Goal: Task Accomplishment & Management: Use online tool/utility

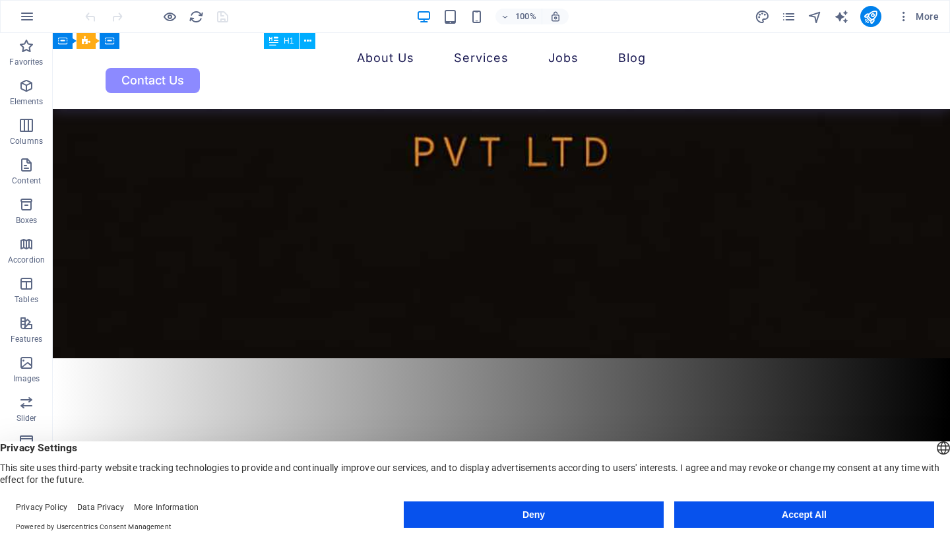
scroll to position [679, 0]
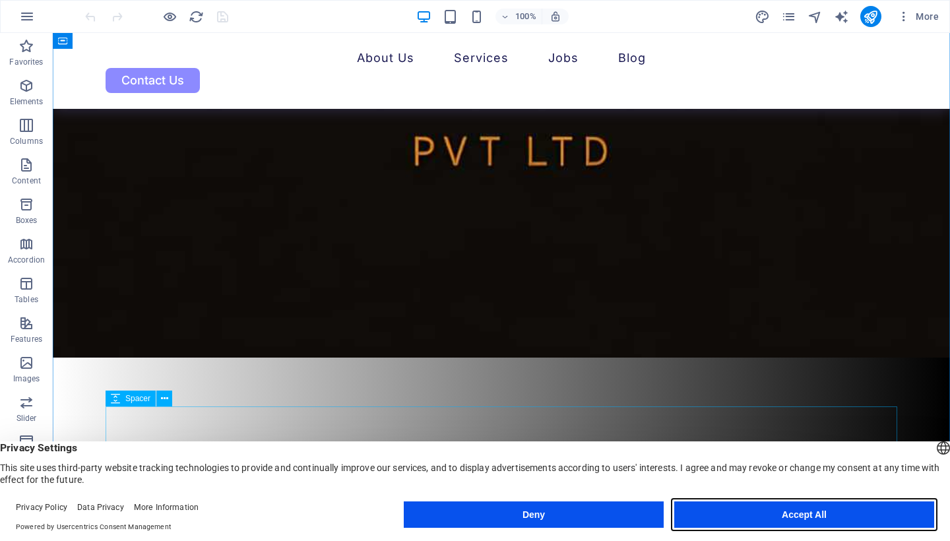
click at [791, 518] on button "Accept All" at bounding box center [804, 514] width 260 height 26
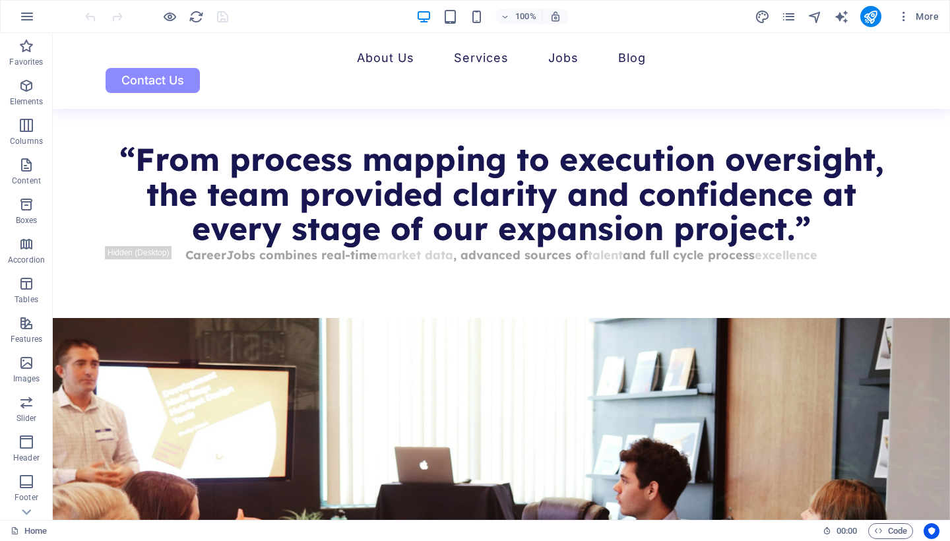
scroll to position [3155, 0]
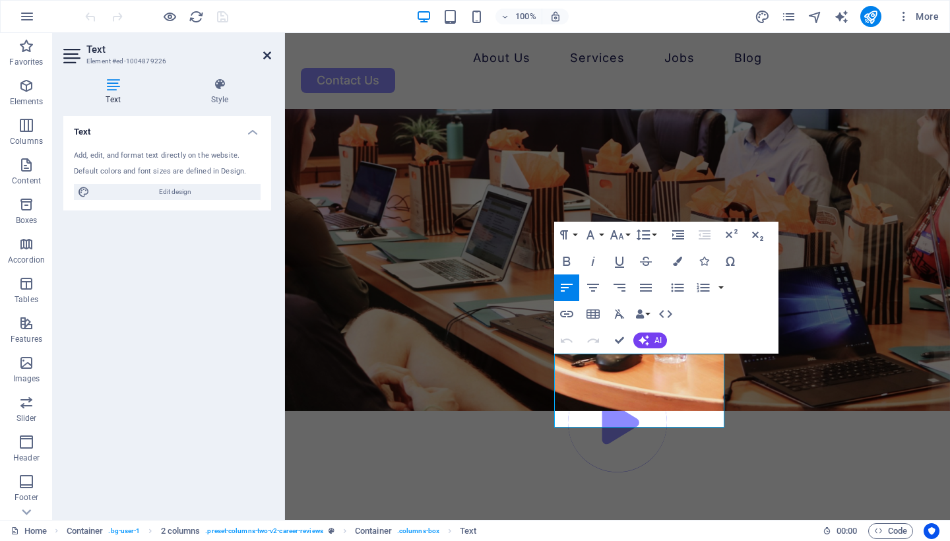
click at [268, 55] on icon at bounding box center [267, 55] width 8 height 11
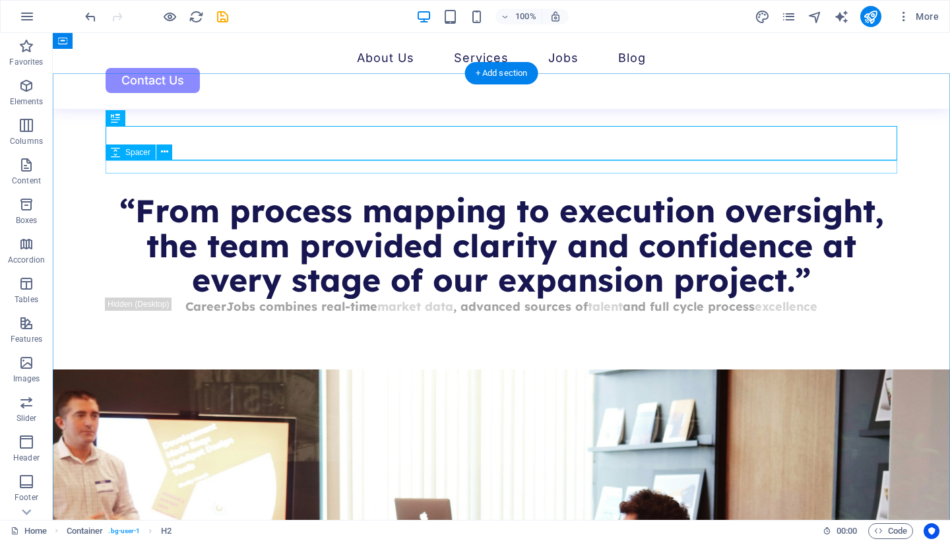
scroll to position [3112, 0]
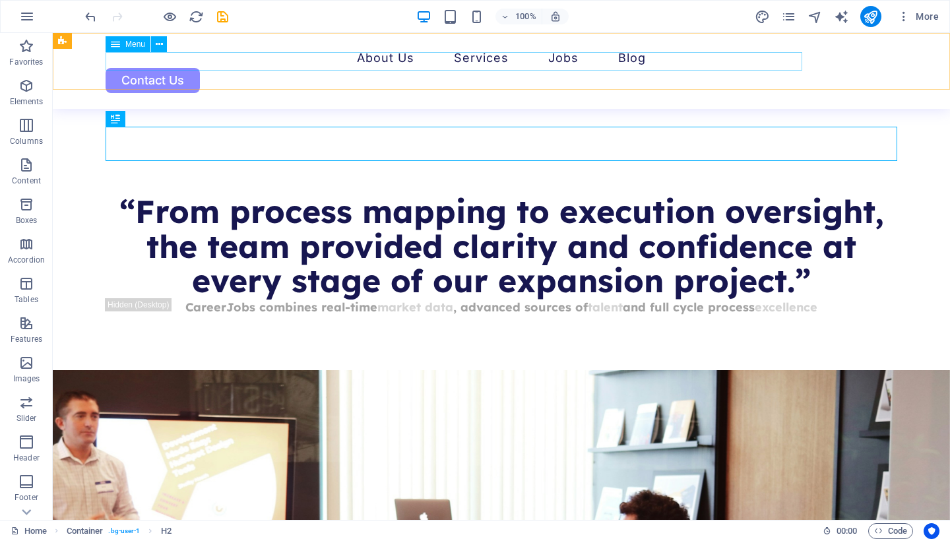
click at [340, 58] on nav "About Us Services Job Seeking For Hiring Jobs Blog" at bounding box center [501, 58] width 791 height 19
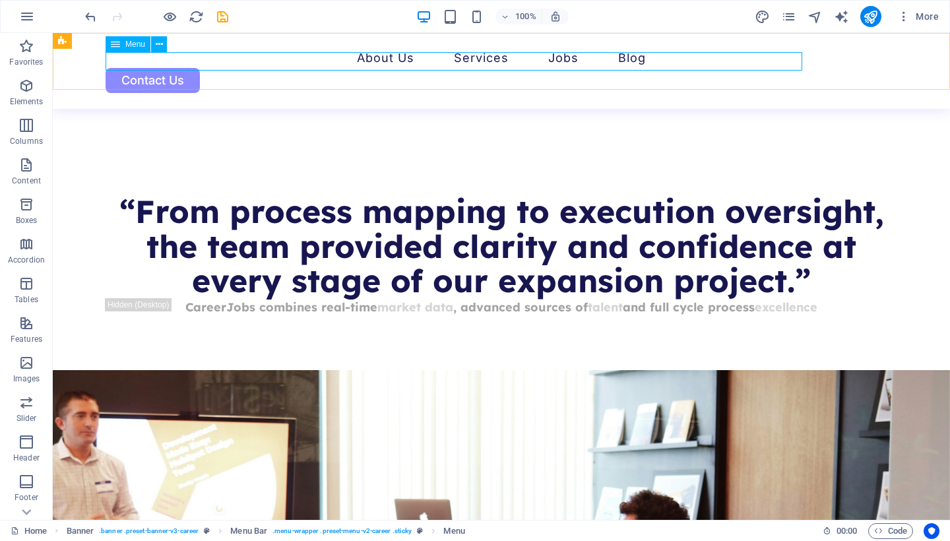
click at [348, 57] on nav "About Us Services Job Seeking For Hiring Jobs Blog" at bounding box center [501, 58] width 791 height 19
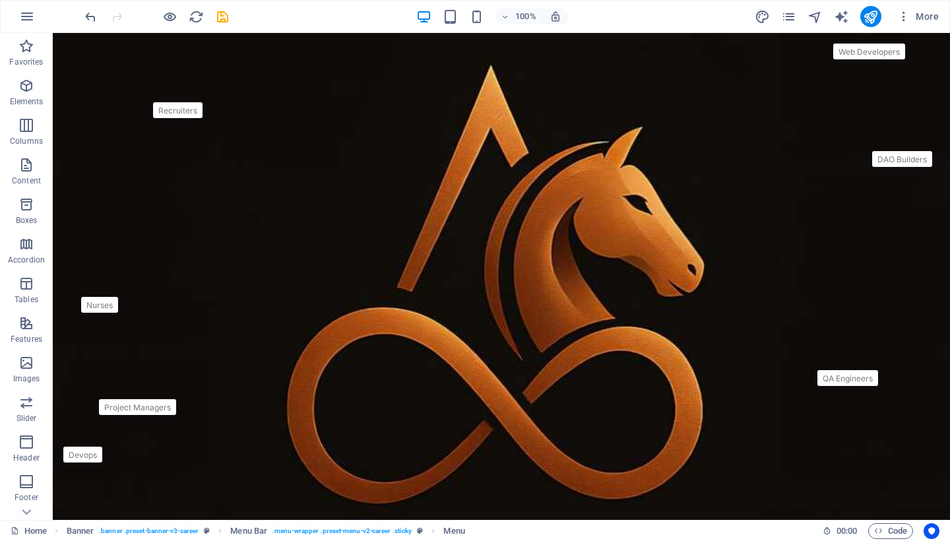
scroll to position [0, 0]
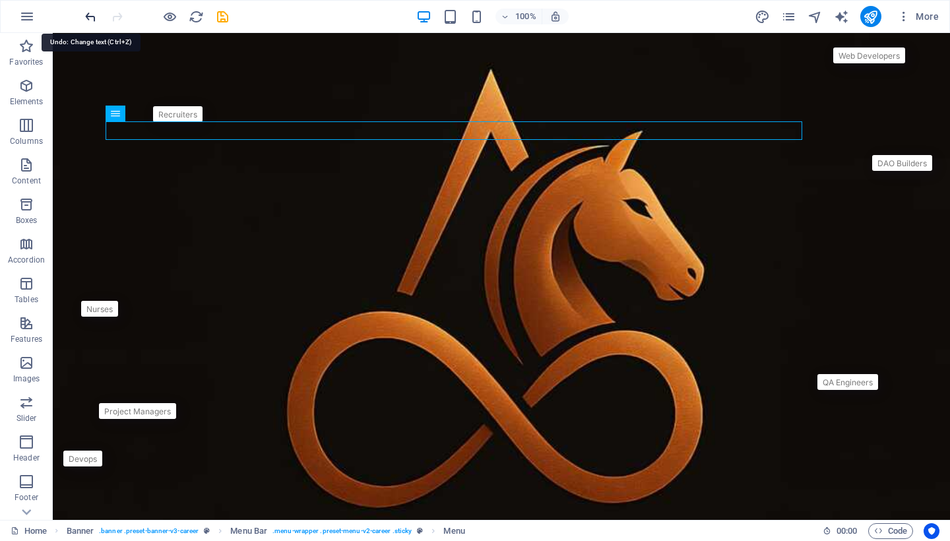
click at [94, 20] on icon "undo" at bounding box center [90, 16] width 15 height 15
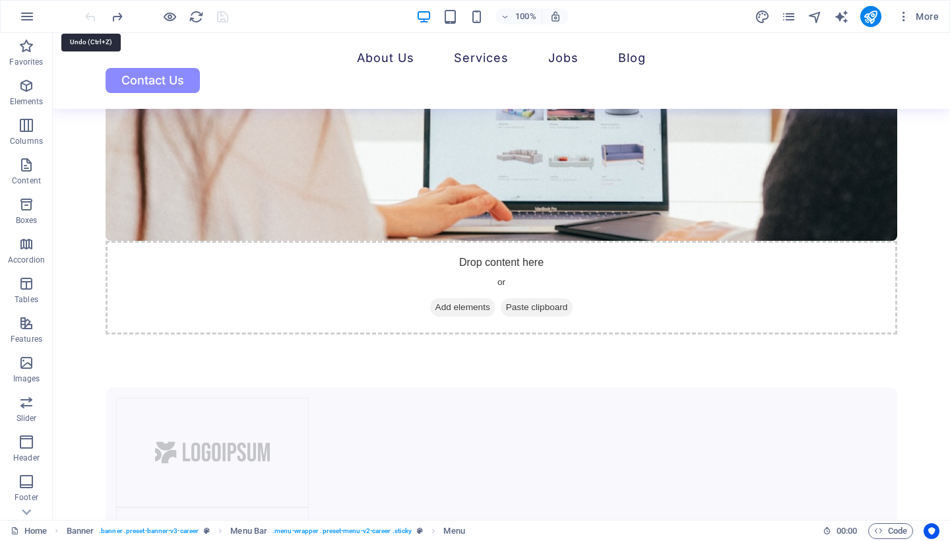
scroll to position [3145, 0]
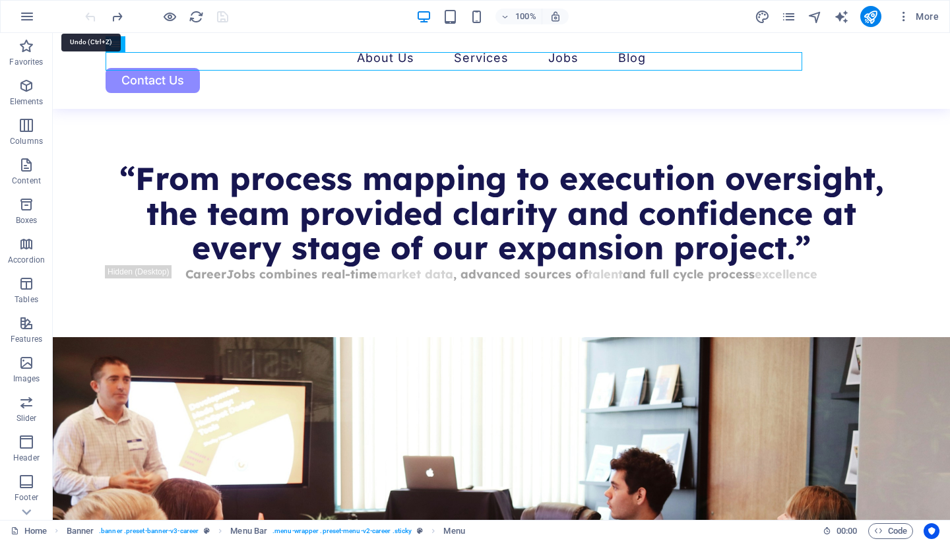
click at [94, 20] on div at bounding box center [156, 16] width 148 height 21
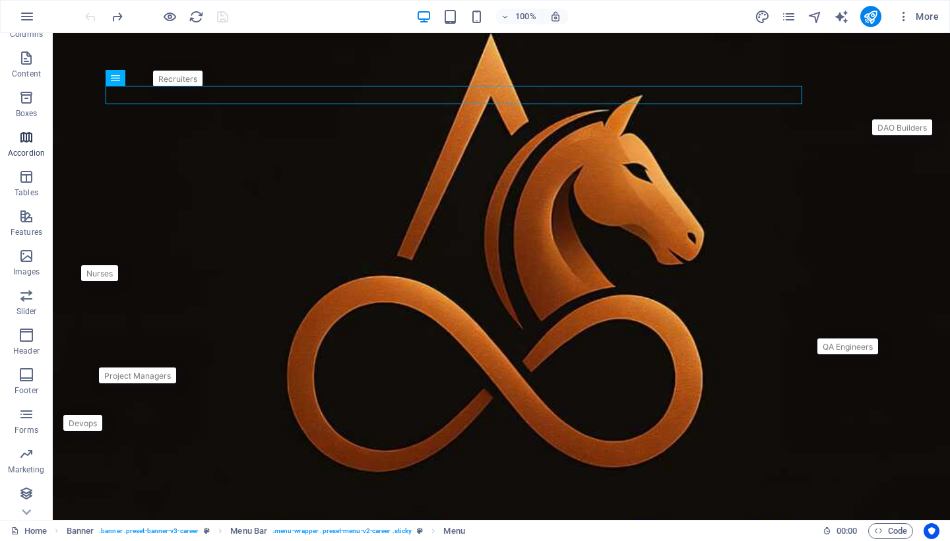
scroll to position [107, 0]
click at [24, 496] on icon "button" at bounding box center [26, 493] width 16 height 16
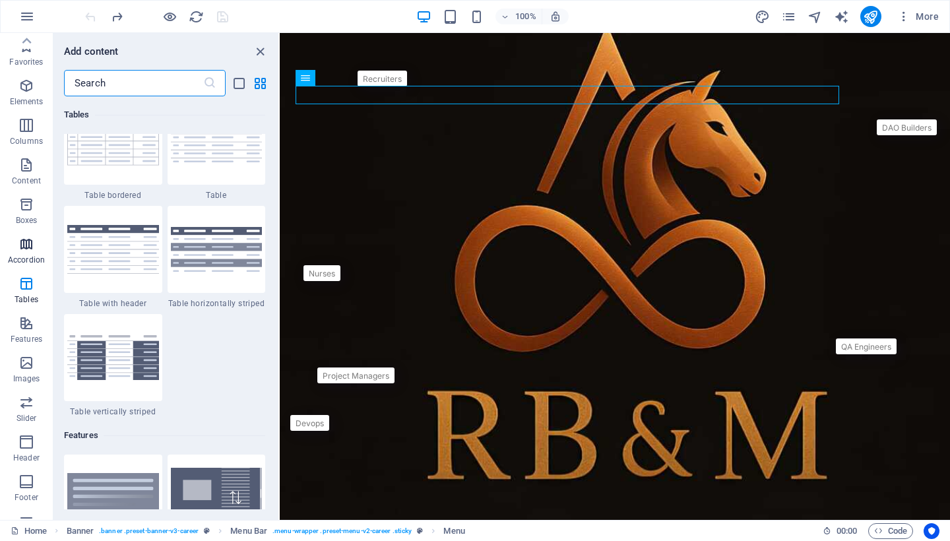
scroll to position [0, 0]
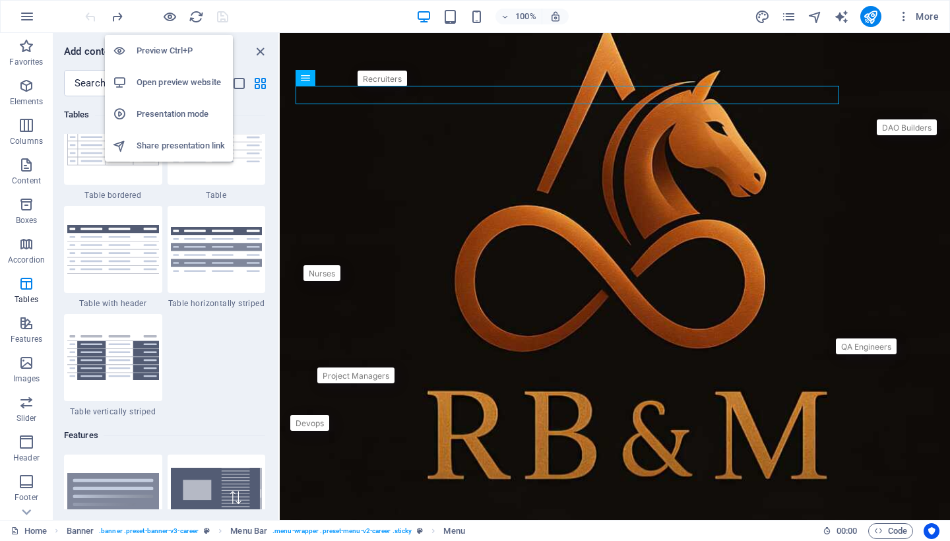
click at [164, 55] on h6 "Preview Ctrl+P" at bounding box center [181, 51] width 88 height 16
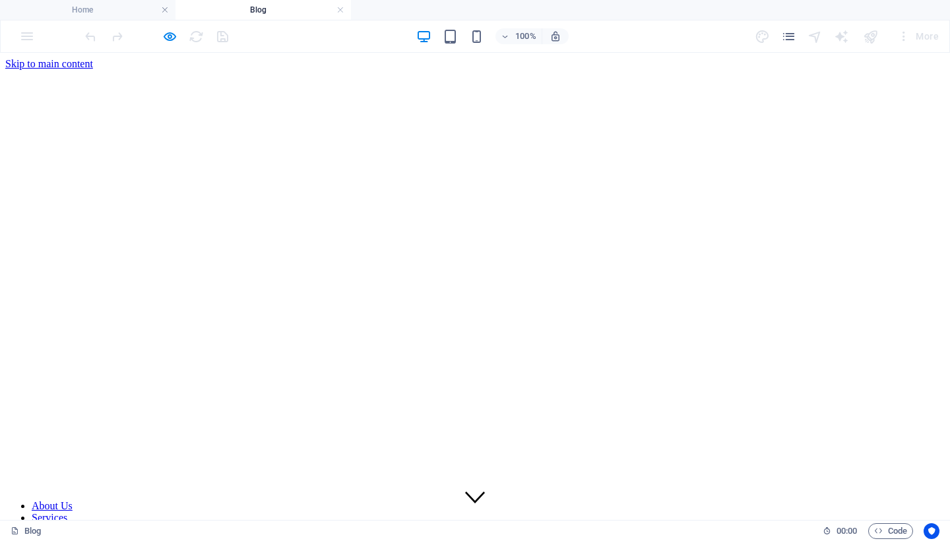
click at [495, 500] on nav "About Us Services Job Seeking For Hiring Jobs Blog" at bounding box center [474, 535] width 939 height 71
click at [491, 500] on nav "About Us Services Job Seeking For Hiring Jobs Blog" at bounding box center [474, 535] width 939 height 71
click at [340, 7] on link at bounding box center [340, 10] width 8 height 13
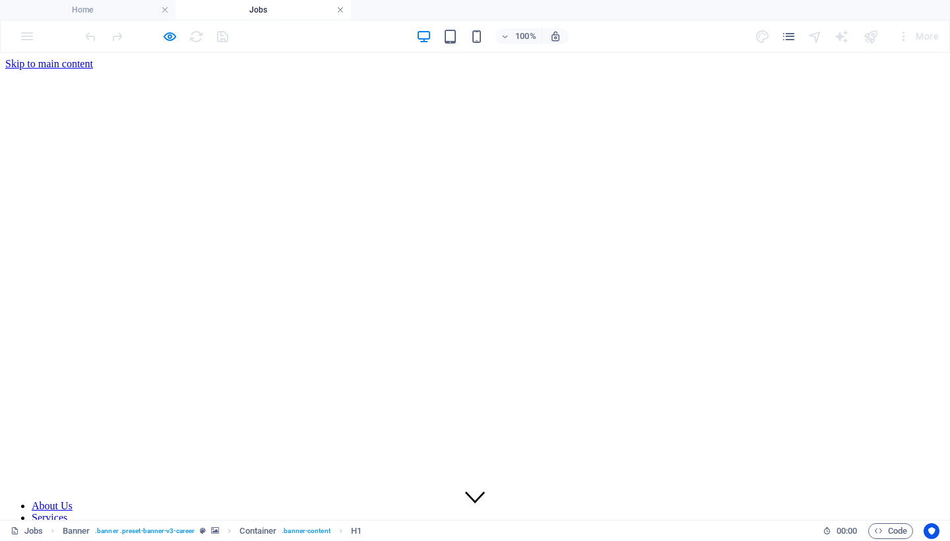
click at [338, 11] on link at bounding box center [340, 10] width 8 height 13
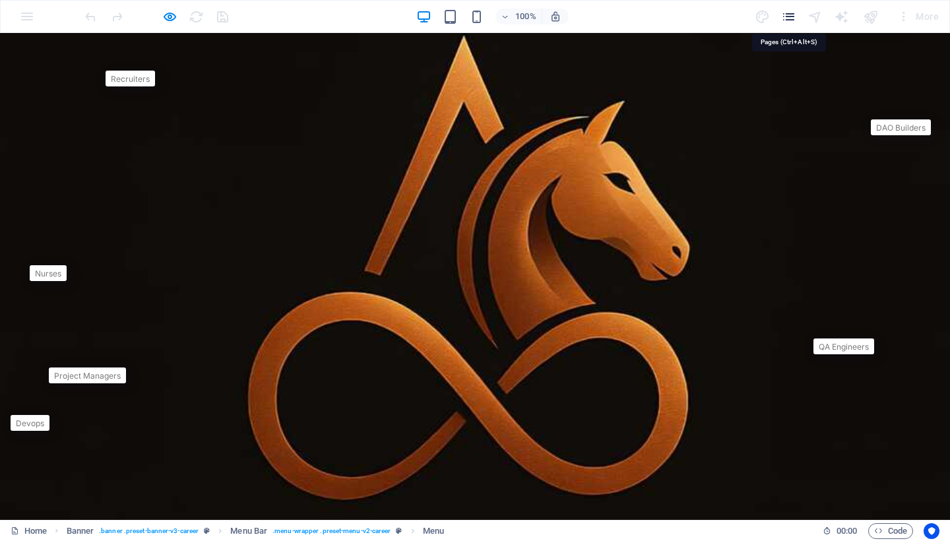
click at [787, 12] on icon "pages" at bounding box center [788, 16] width 15 height 15
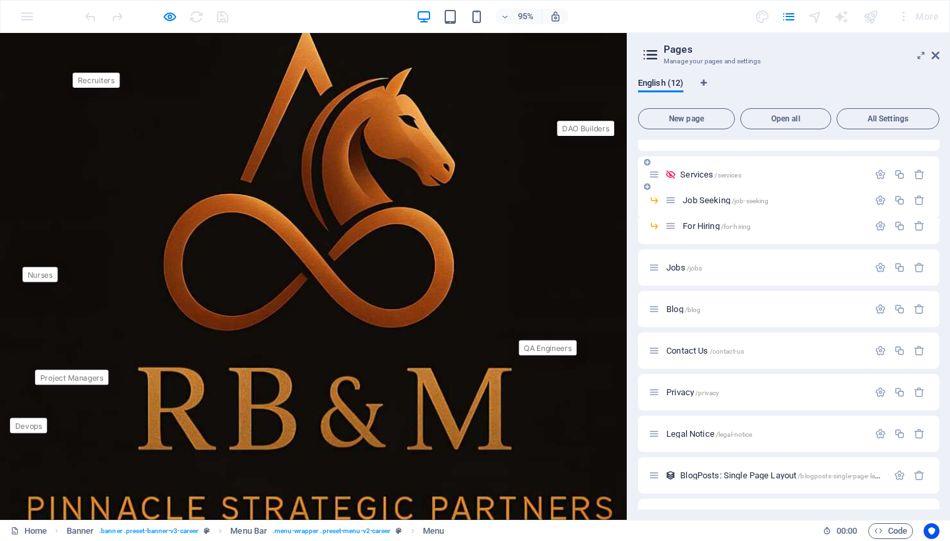
scroll to position [68, 0]
click at [673, 172] on icon at bounding box center [670, 173] width 11 height 11
click at [670, 174] on icon at bounding box center [670, 173] width 11 height 11
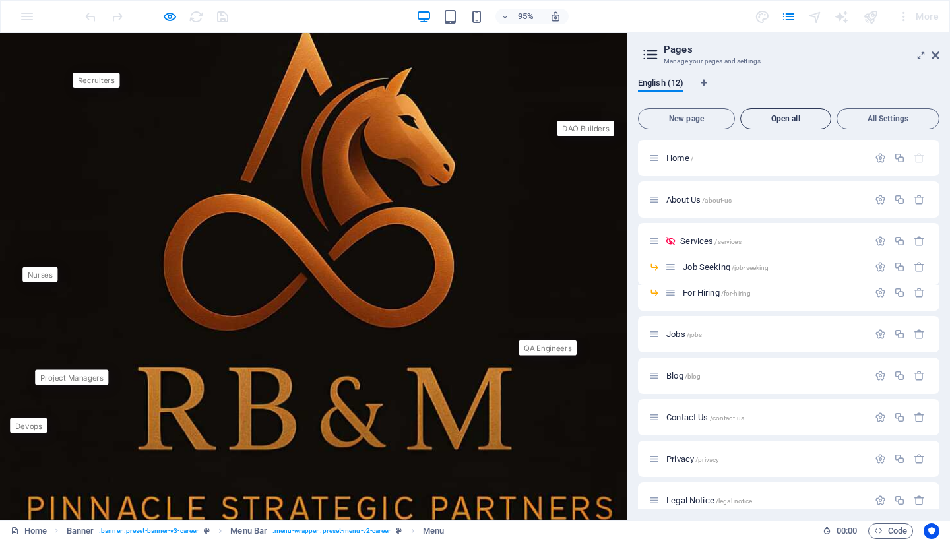
scroll to position [0, 0]
click at [933, 55] on icon at bounding box center [935, 55] width 8 height 11
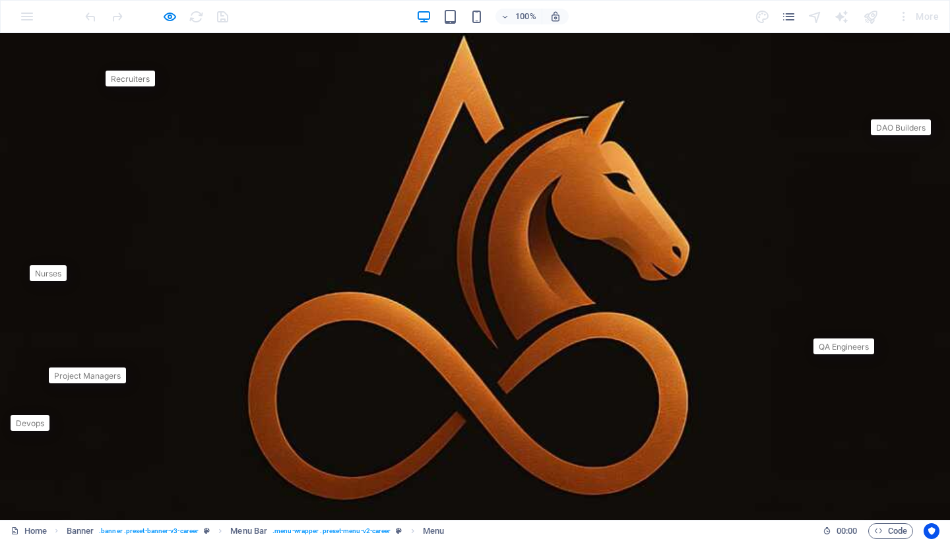
click at [760, 16] on div "More" at bounding box center [849, 16] width 189 height 21
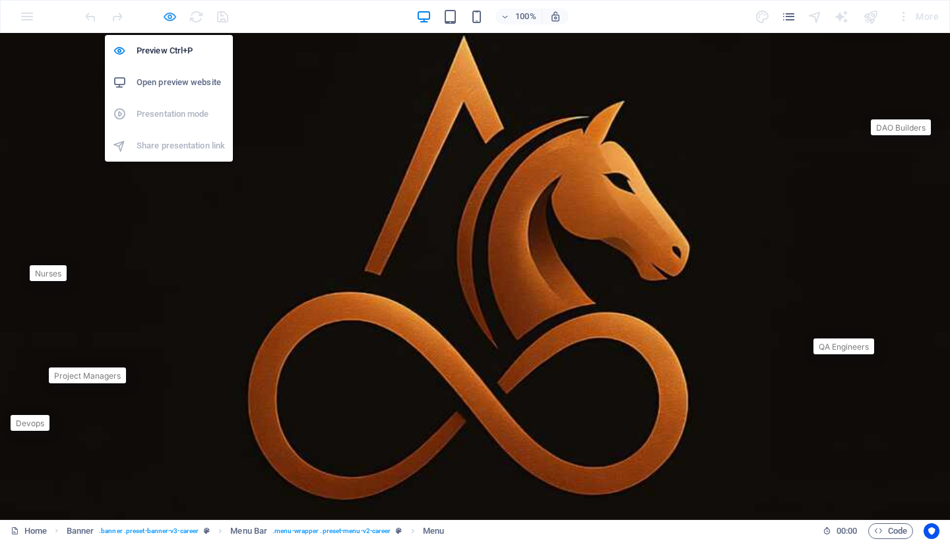
click at [169, 18] on icon "button" at bounding box center [169, 16] width 15 height 15
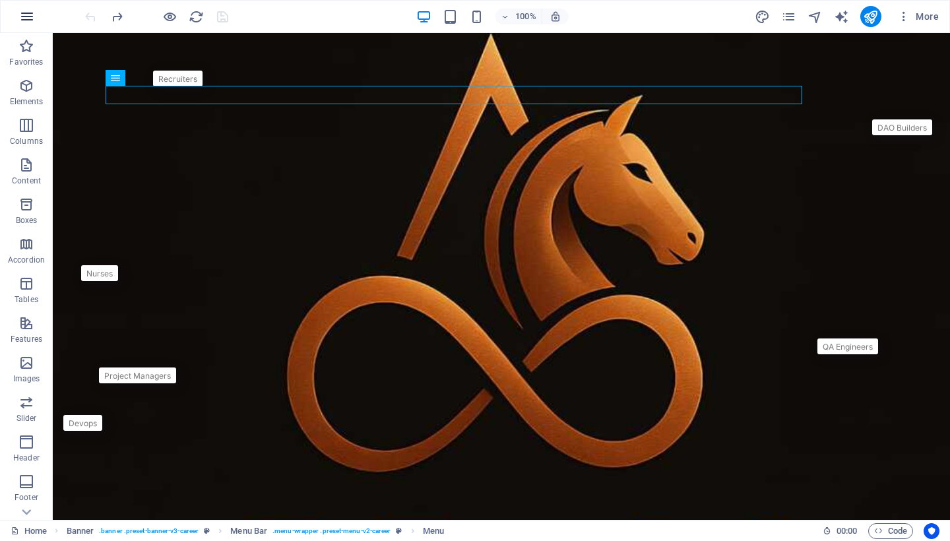
click at [24, 11] on icon "button" at bounding box center [27, 17] width 16 height 16
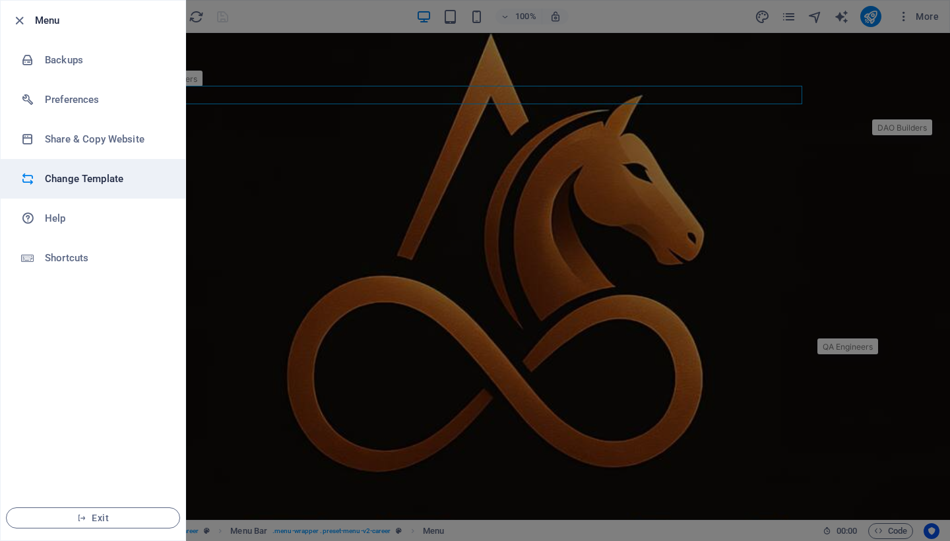
click at [96, 171] on h6 "Change Template" at bounding box center [106, 179] width 122 height 16
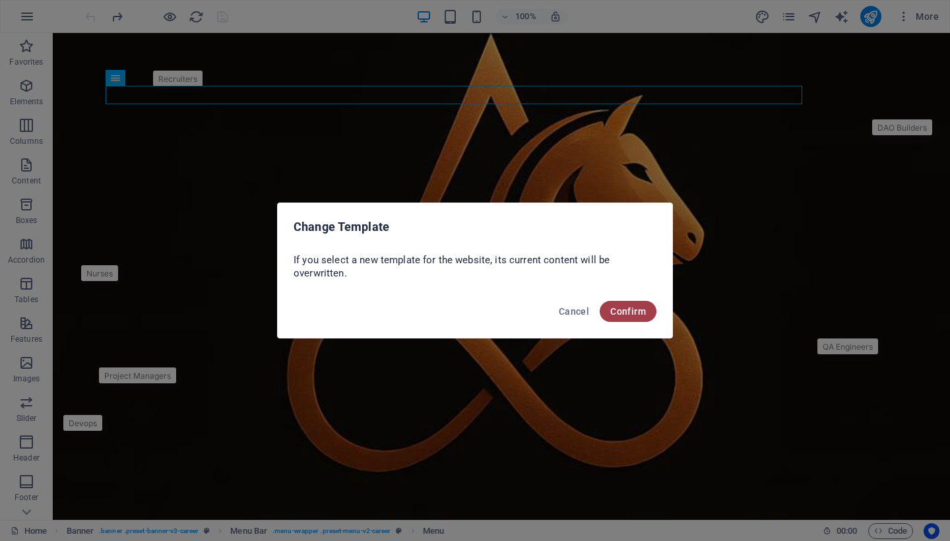
click at [631, 309] on span "Confirm" at bounding box center [628, 311] width 36 height 11
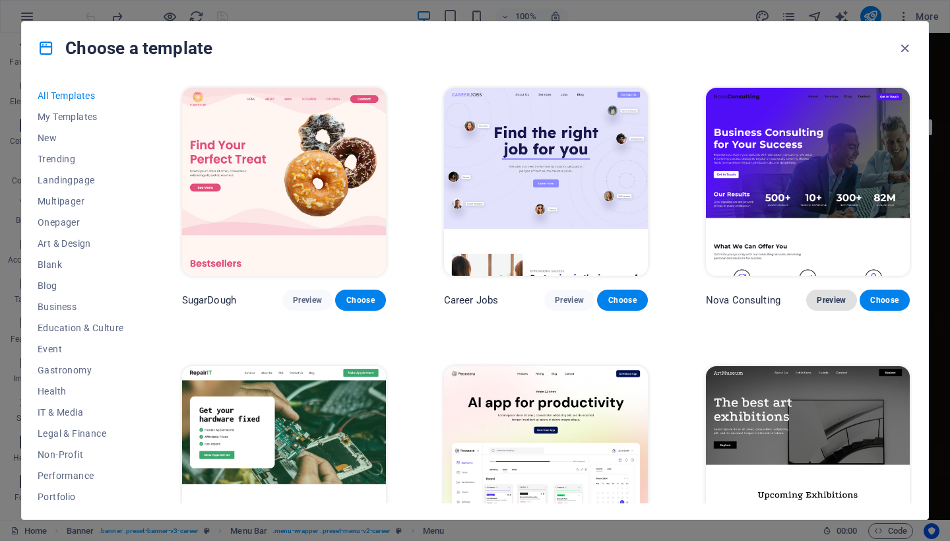
click at [828, 295] on span "Preview" at bounding box center [831, 300] width 29 height 11
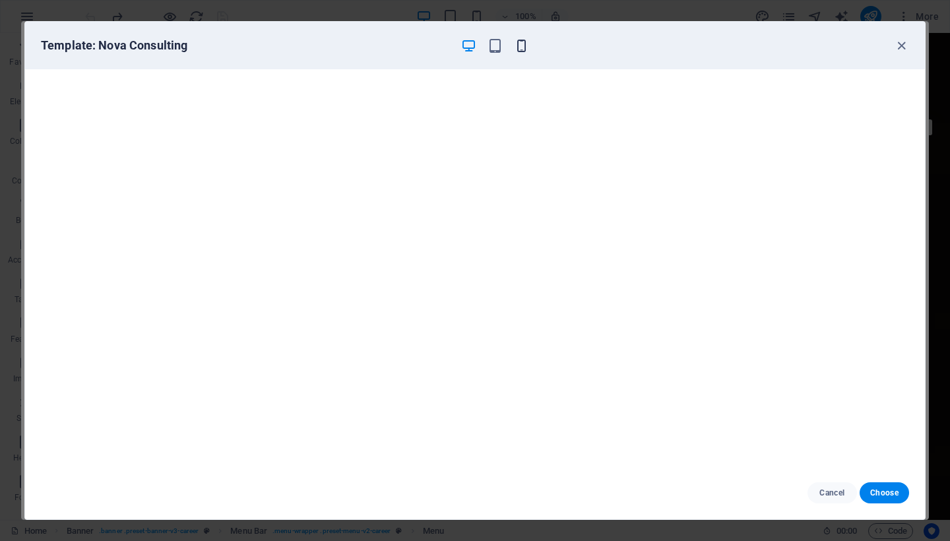
click at [522, 52] on icon "button" at bounding box center [521, 45] width 15 height 15
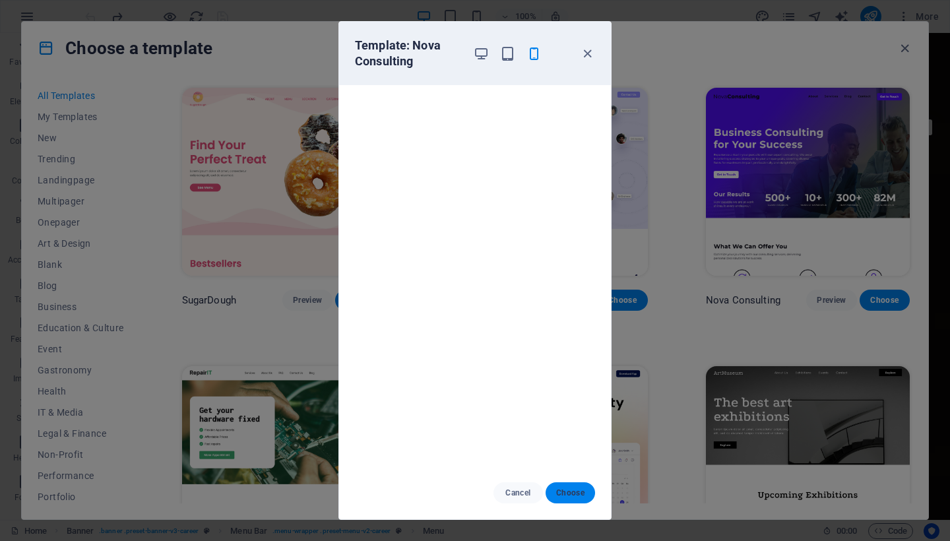
click at [582, 489] on span "Choose" at bounding box center [570, 492] width 28 height 11
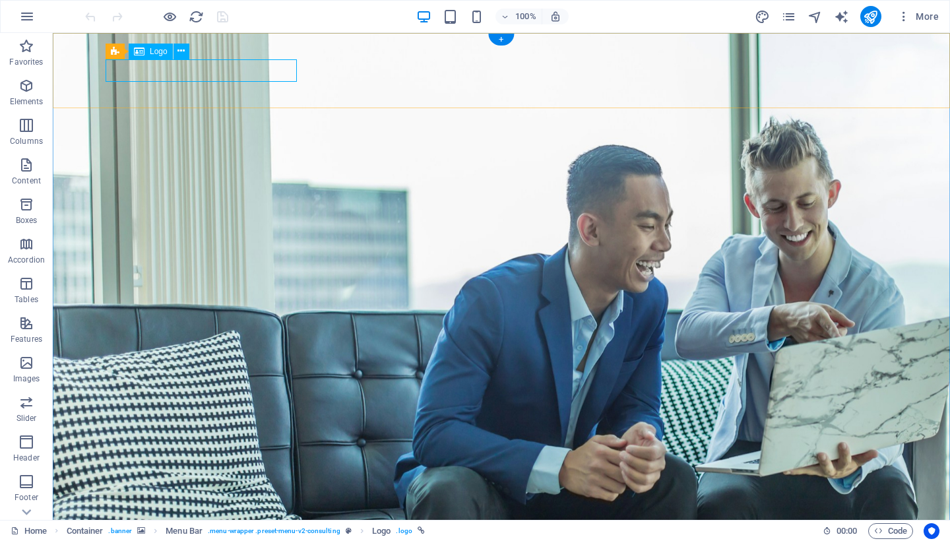
click at [152, 51] on span "Logo" at bounding box center [159, 51] width 18 height 8
click at [185, 46] on icon at bounding box center [180, 51] width 7 height 14
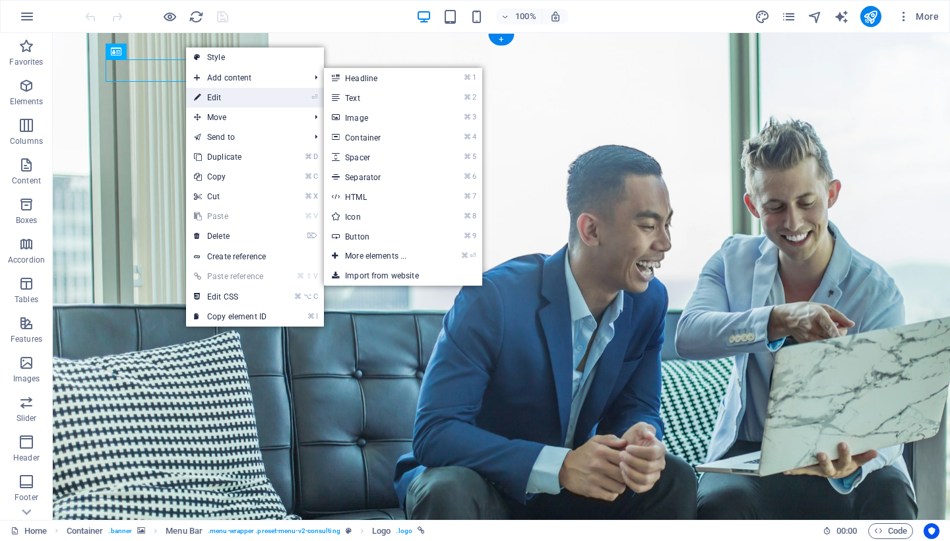
click at [218, 94] on link "⏎ Edit" at bounding box center [230, 98] width 88 height 20
select select "px"
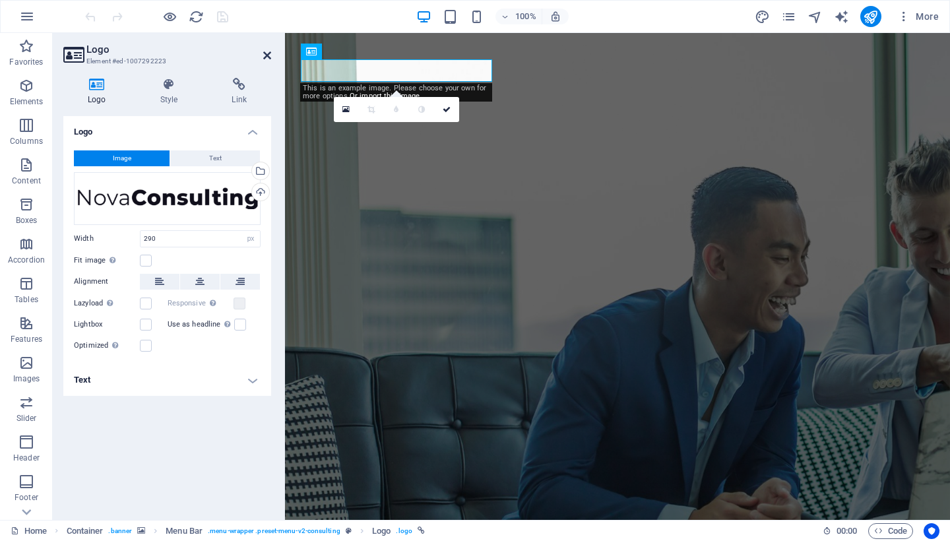
click at [266, 53] on icon at bounding box center [267, 55] width 8 height 11
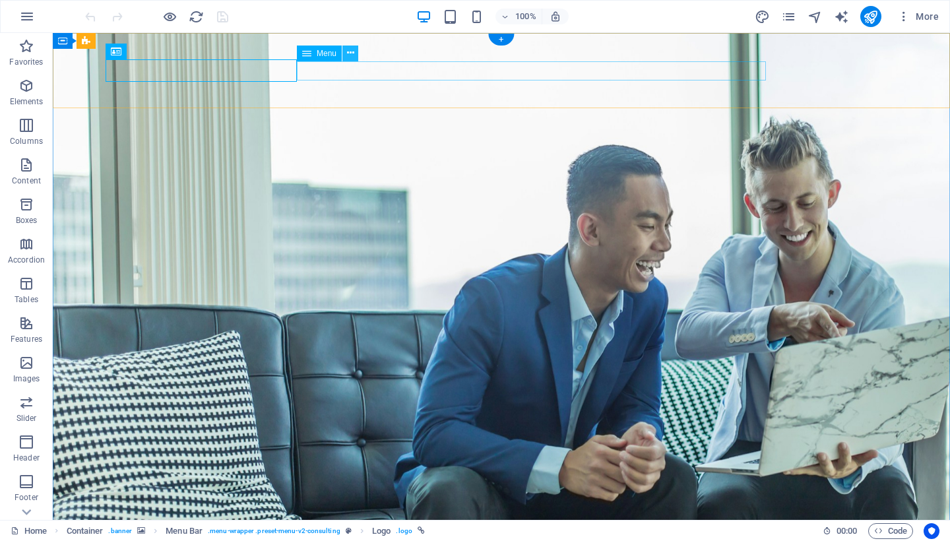
click at [350, 55] on icon at bounding box center [350, 53] width 7 height 14
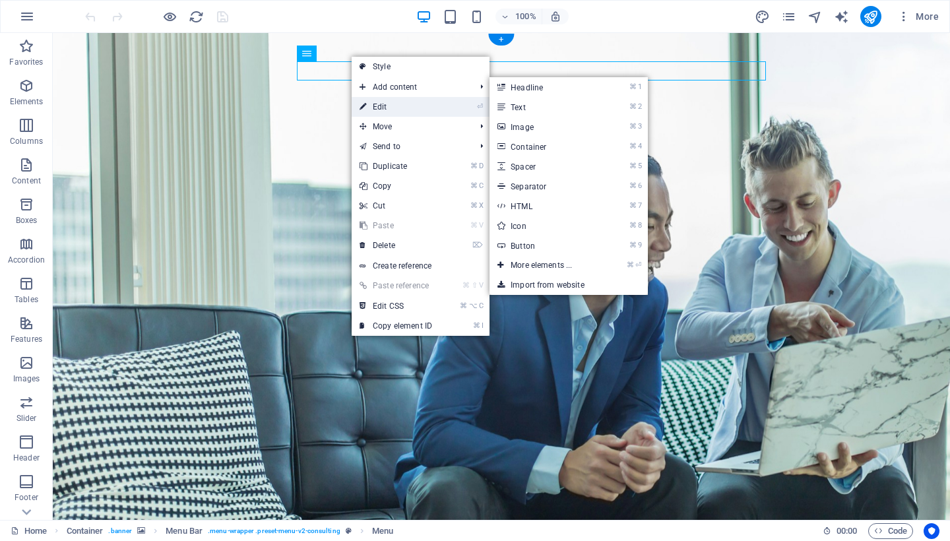
click at [388, 106] on link "⏎ Edit" at bounding box center [396, 107] width 88 height 20
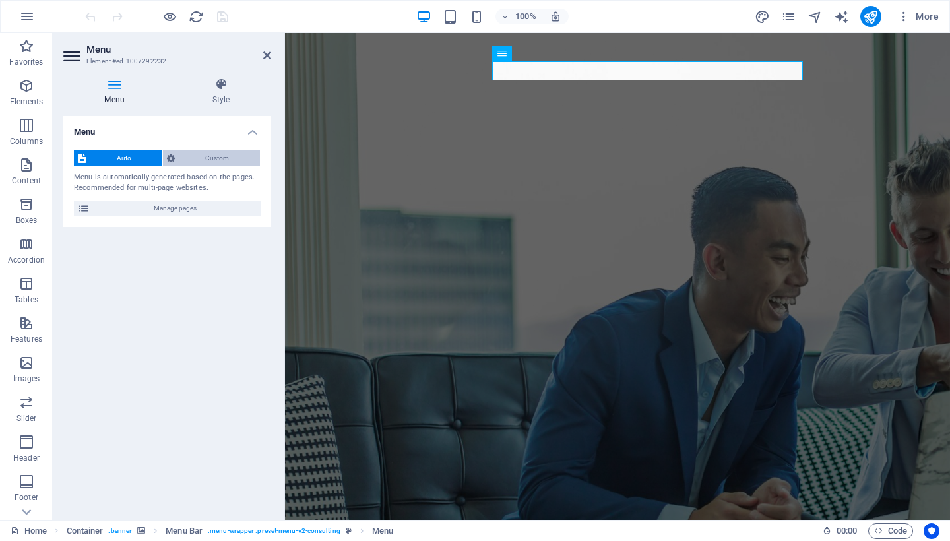
click at [210, 158] on span "Custom" at bounding box center [218, 158] width 78 height 16
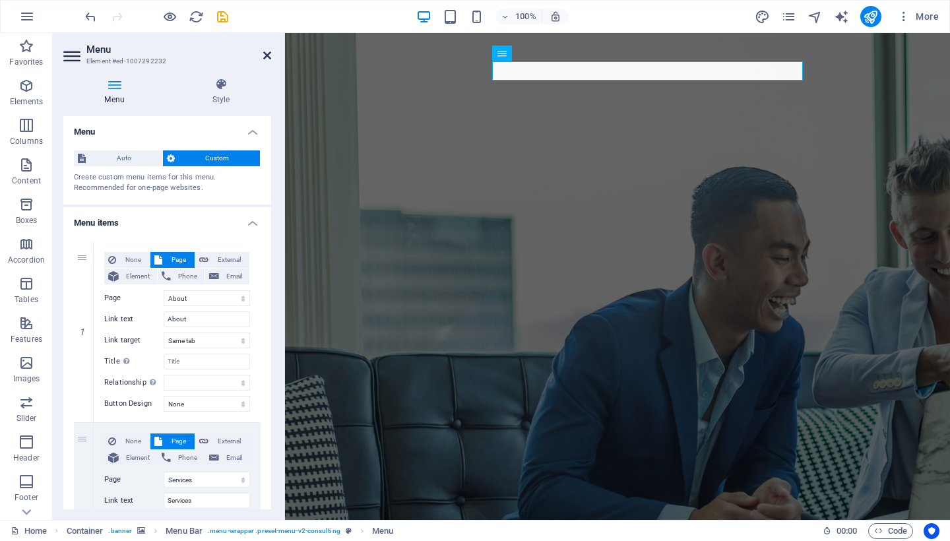
click at [264, 54] on icon at bounding box center [267, 55] width 8 height 11
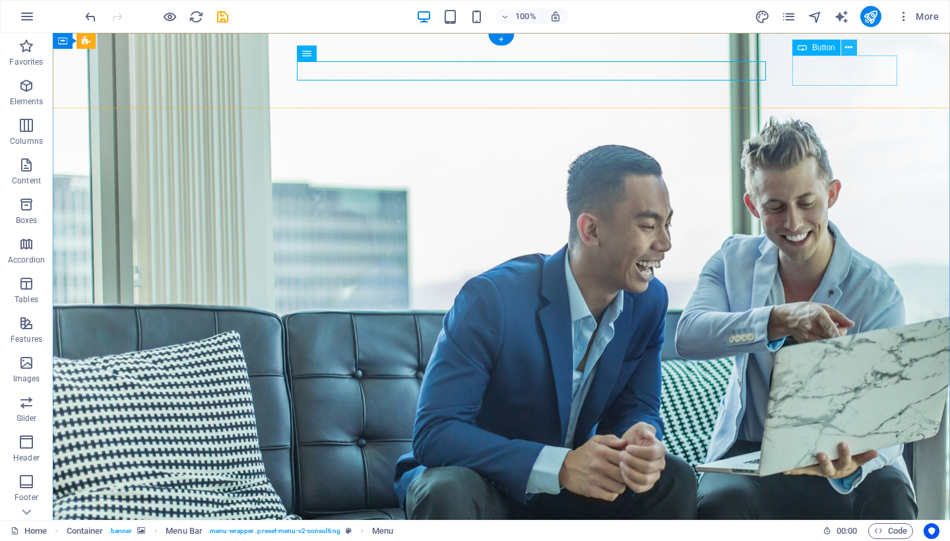
click at [856, 47] on button at bounding box center [849, 48] width 16 height 16
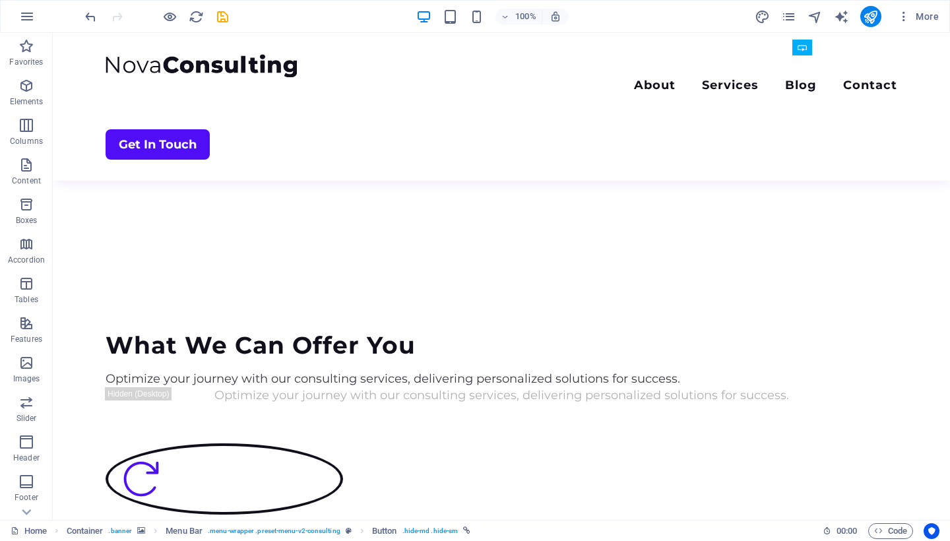
scroll to position [1186, 0]
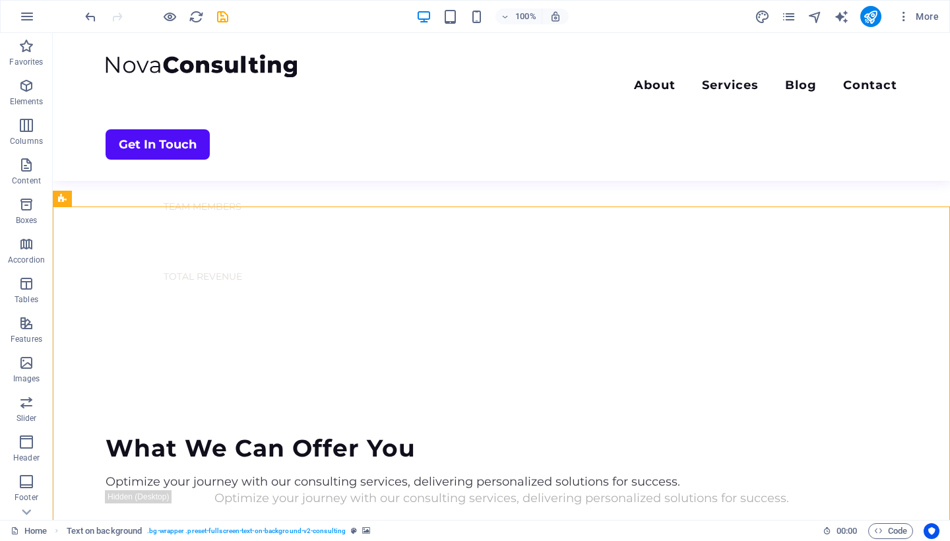
scroll to position [1043, 0]
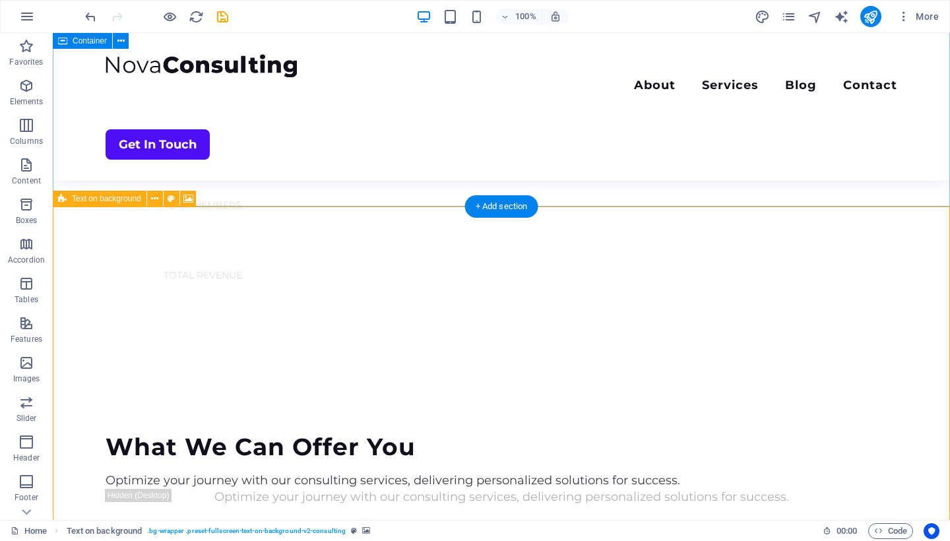
click at [104, 200] on span "Text on background" at bounding box center [106, 199] width 69 height 8
click at [189, 197] on icon at bounding box center [188, 199] width 10 height 14
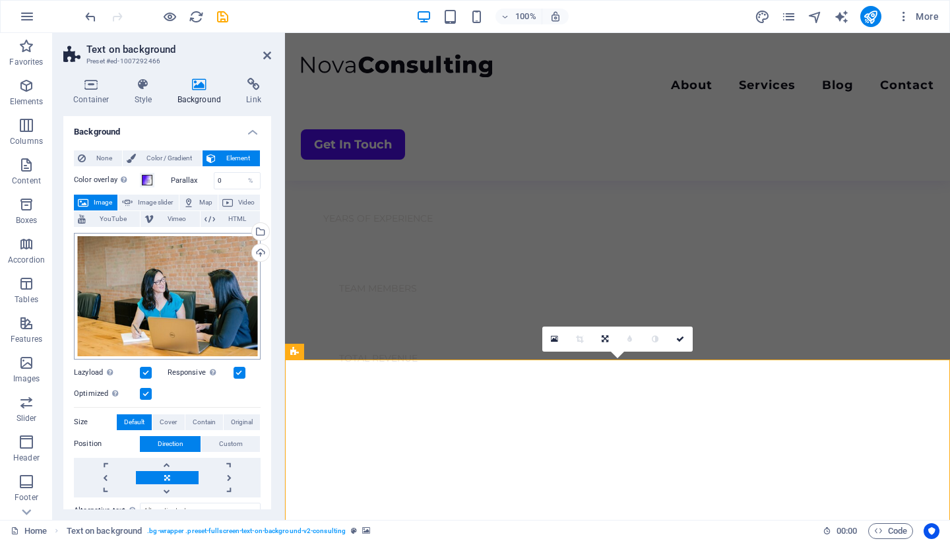
scroll to position [0, 0]
click at [157, 204] on span "Image slider" at bounding box center [156, 203] width 38 height 16
select select "ms"
select select "s"
select select "progressive"
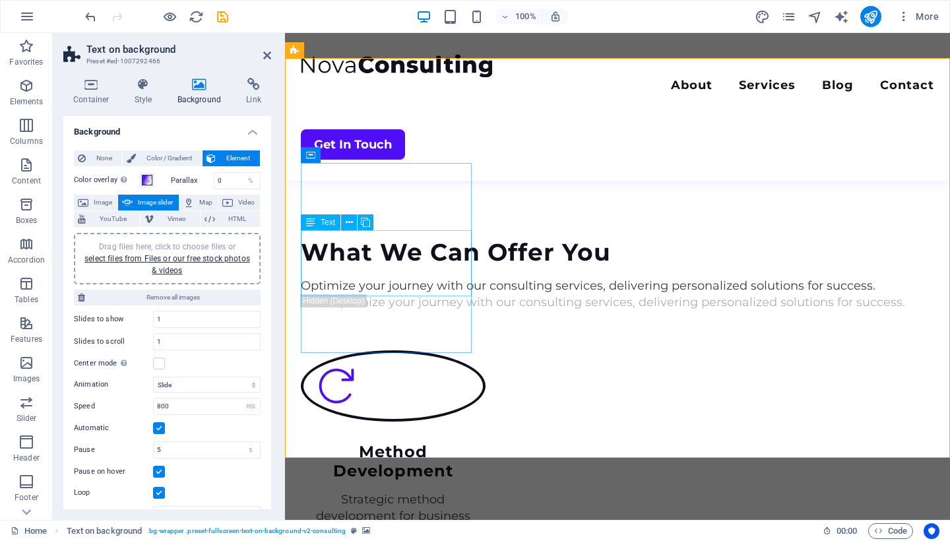
scroll to position [1318, 0]
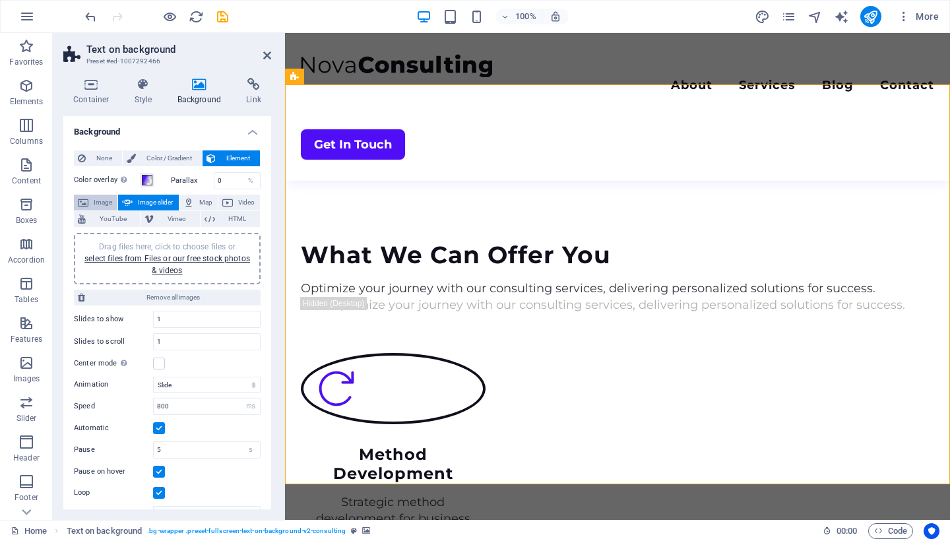
click at [106, 198] on span "Image" at bounding box center [102, 203] width 21 height 16
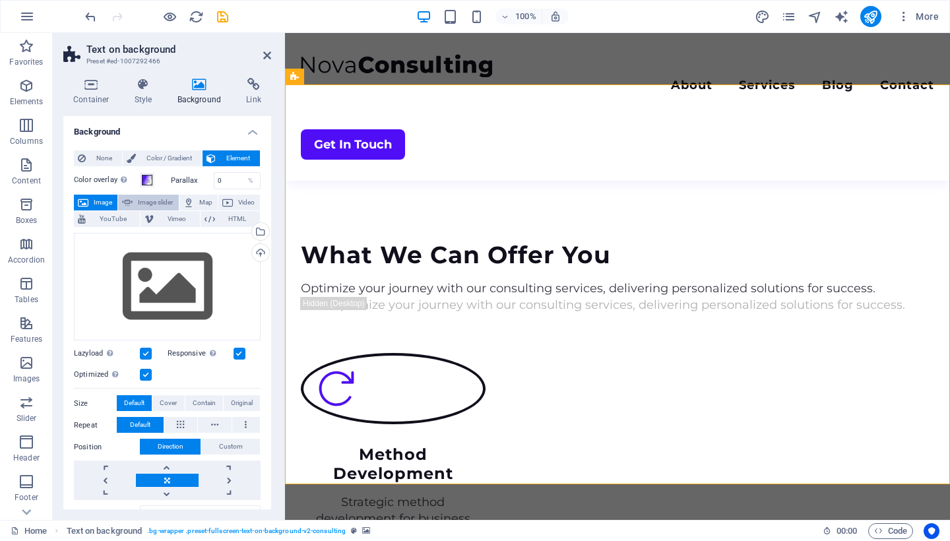
click at [139, 199] on span "Image slider" at bounding box center [156, 203] width 38 height 16
select select "ms"
select select "s"
select select "progressive"
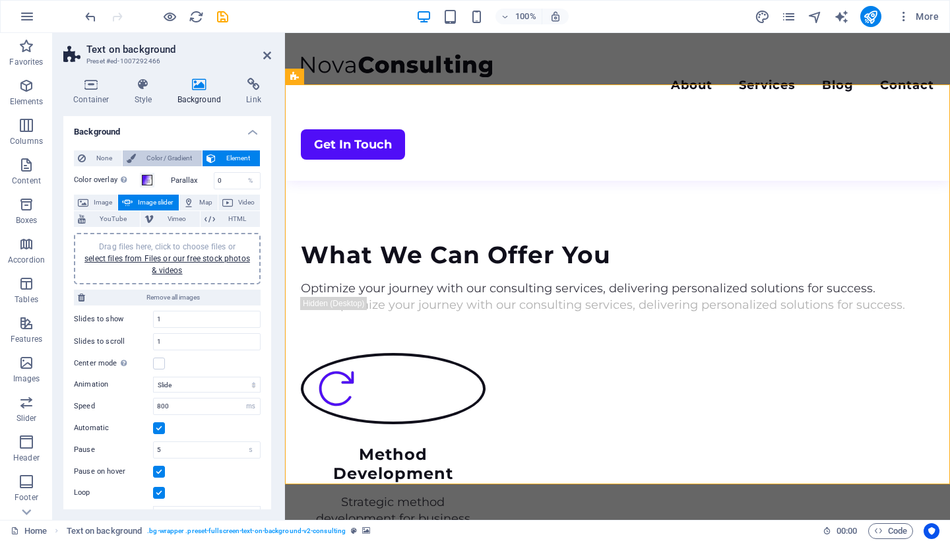
click at [178, 160] on span "Color / Gradient" at bounding box center [169, 158] width 58 height 16
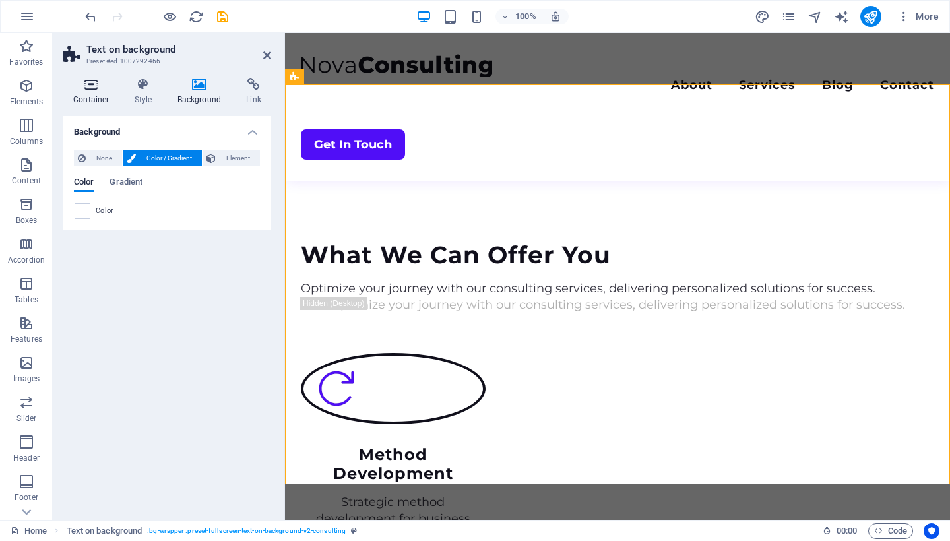
click at [67, 99] on h4 "Container" at bounding box center [93, 92] width 61 height 28
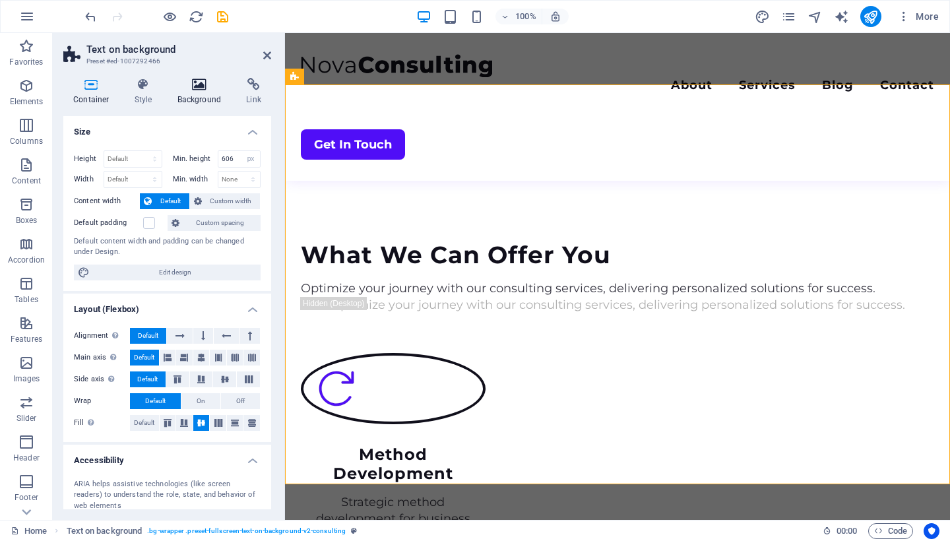
click at [201, 88] on icon at bounding box center [200, 84] width 64 height 13
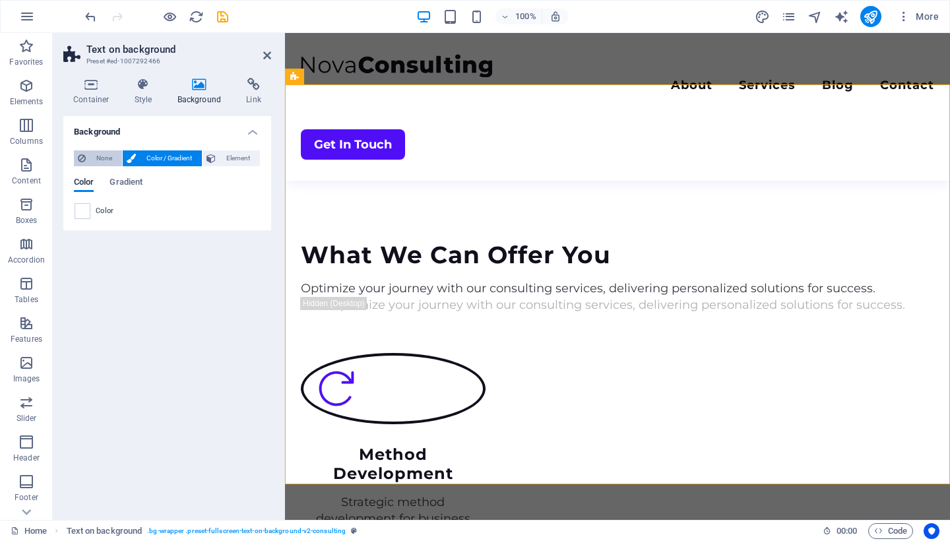
click at [94, 162] on span "None" at bounding box center [104, 158] width 28 height 16
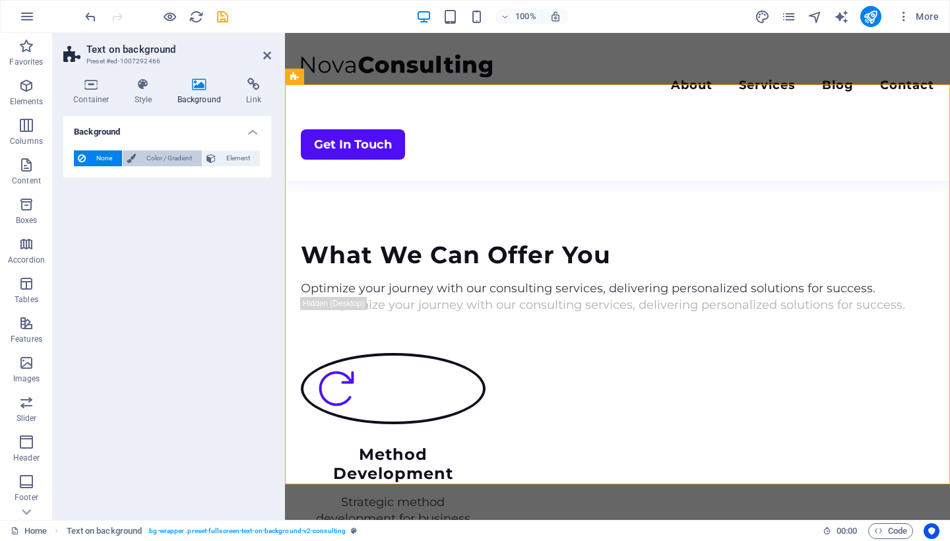
click at [171, 155] on span "Color / Gradient" at bounding box center [169, 158] width 58 height 16
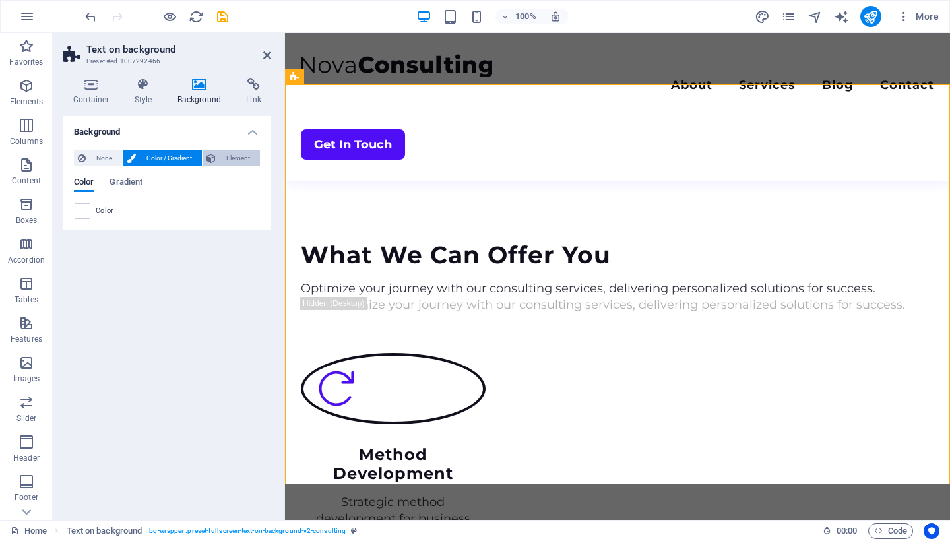
click at [241, 157] on span "Element" at bounding box center [238, 158] width 36 height 16
select select "ms"
select select "s"
select select "progressive"
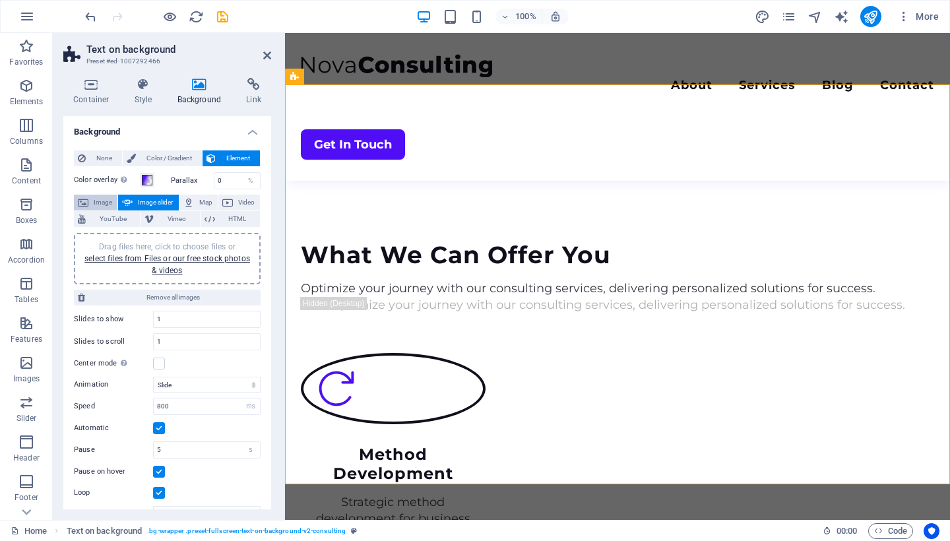
click at [90, 199] on button "Image" at bounding box center [96, 203] width 44 height 16
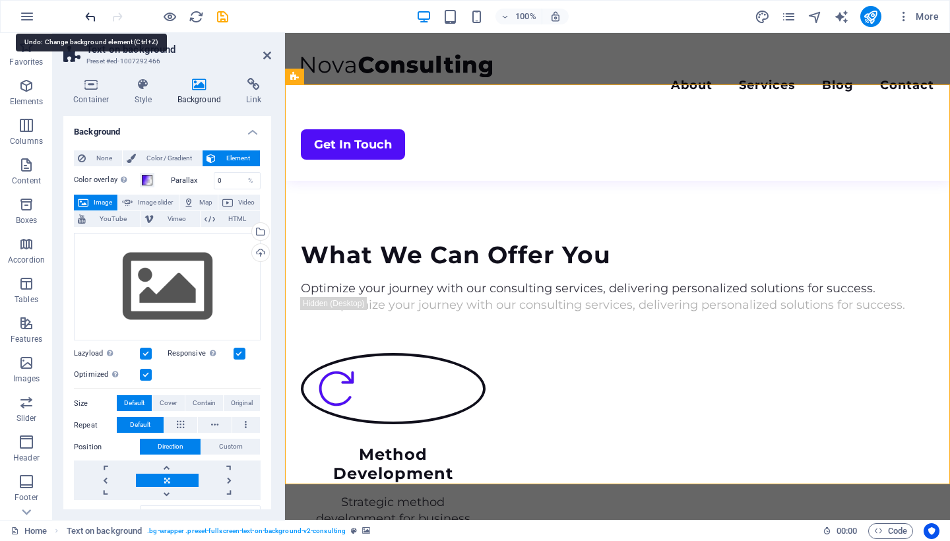
click at [87, 13] on icon "undo" at bounding box center [90, 16] width 15 height 15
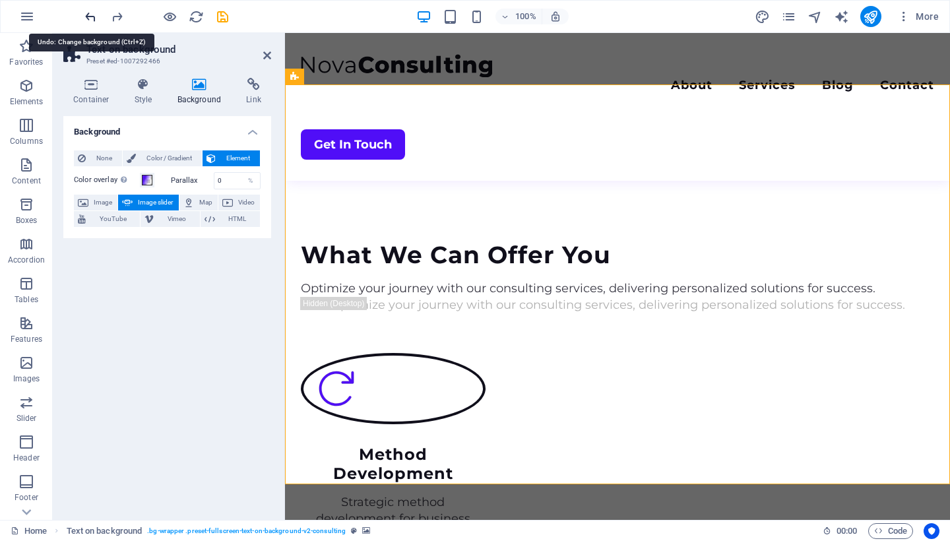
click at [87, 13] on icon "undo" at bounding box center [90, 16] width 15 height 15
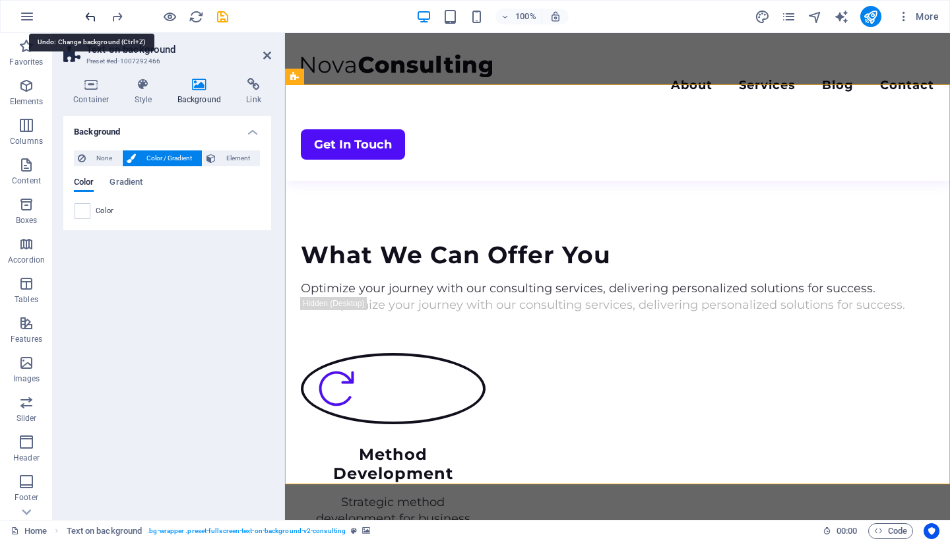
click at [87, 13] on icon "undo" at bounding box center [90, 16] width 15 height 15
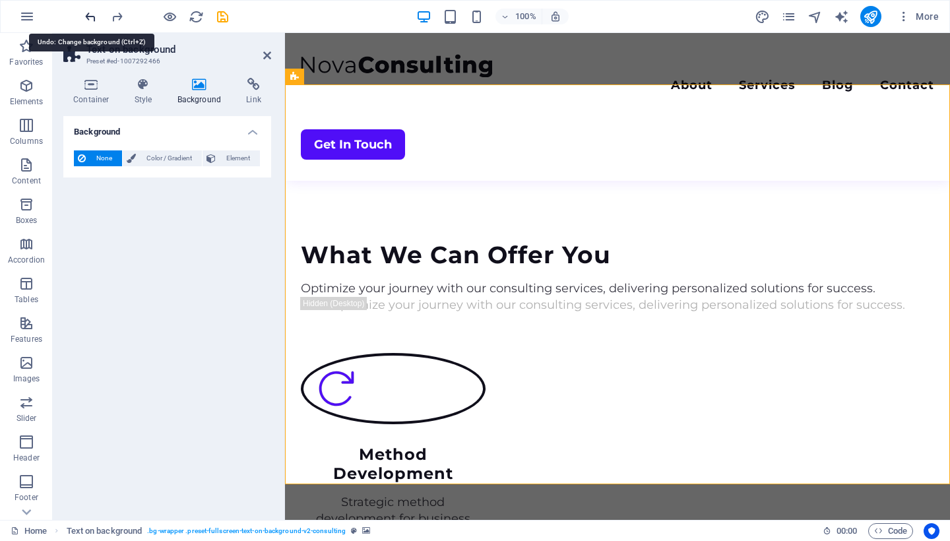
click at [87, 13] on icon "undo" at bounding box center [90, 16] width 15 height 15
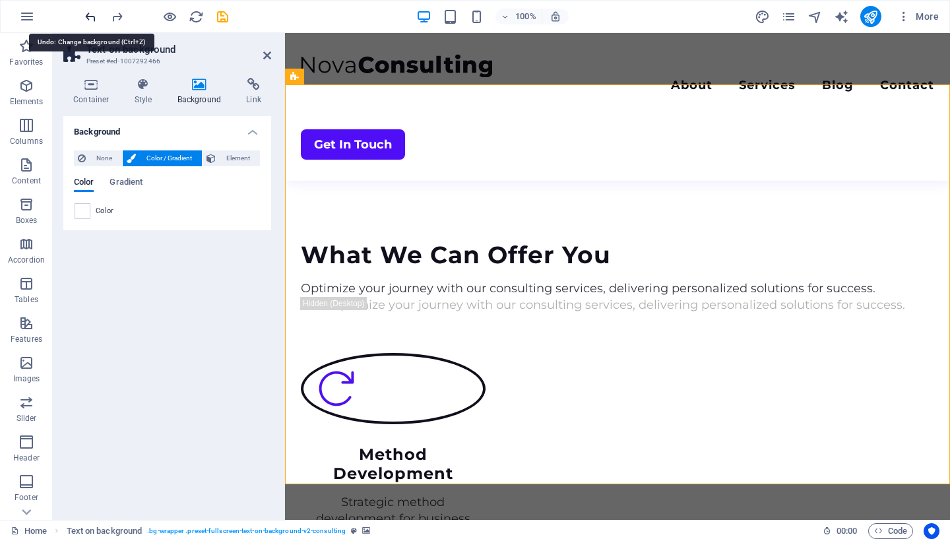
click at [87, 13] on icon "undo" at bounding box center [90, 16] width 15 height 15
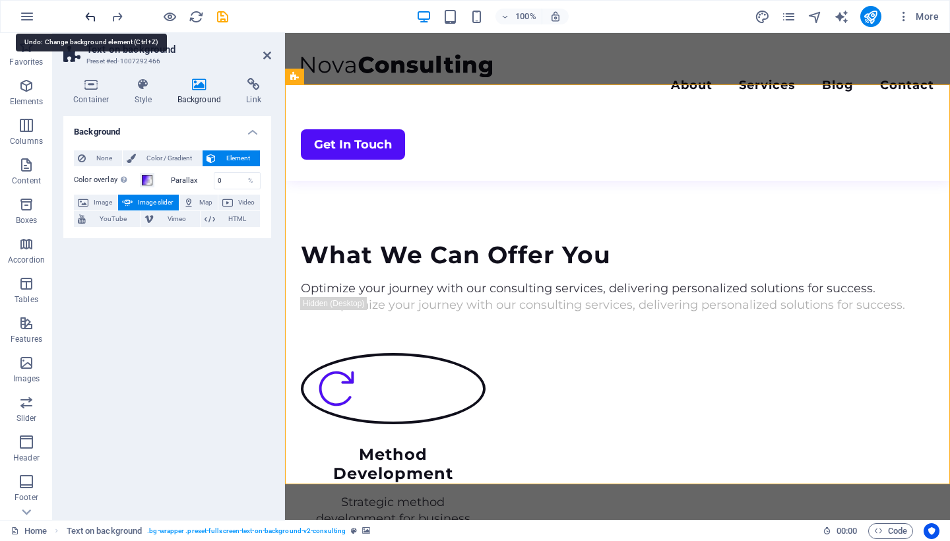
click at [87, 13] on icon "undo" at bounding box center [90, 16] width 15 height 15
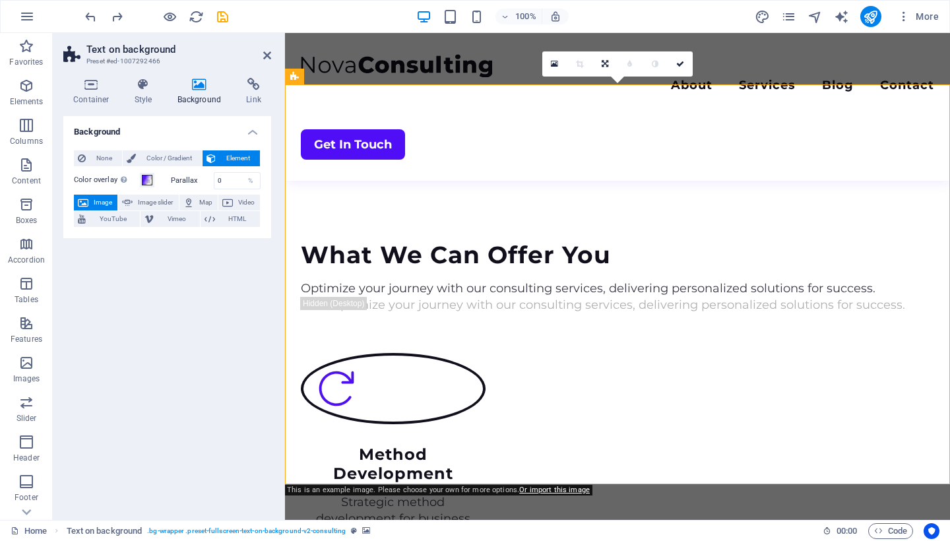
click at [105, 200] on span "Image" at bounding box center [102, 203] width 21 height 16
click at [246, 130] on h4 "Background" at bounding box center [167, 128] width 208 height 24
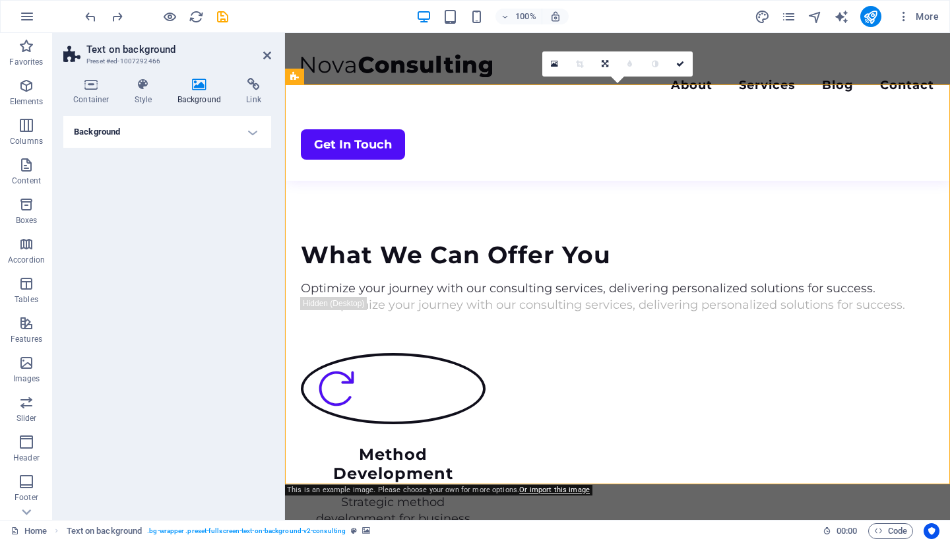
click at [246, 130] on h4 "Background" at bounding box center [167, 132] width 208 height 32
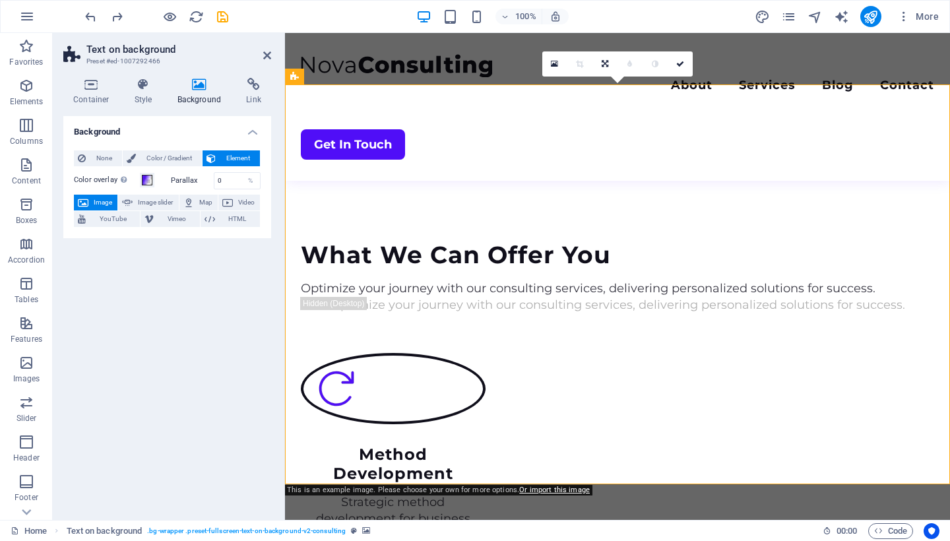
click at [250, 266] on div "Background None Color / Gradient Element Stretch background to full-width Color…" at bounding box center [167, 312] width 208 height 393
click at [90, 13] on icon "undo" at bounding box center [90, 16] width 15 height 15
click at [263, 56] on icon at bounding box center [267, 55] width 8 height 11
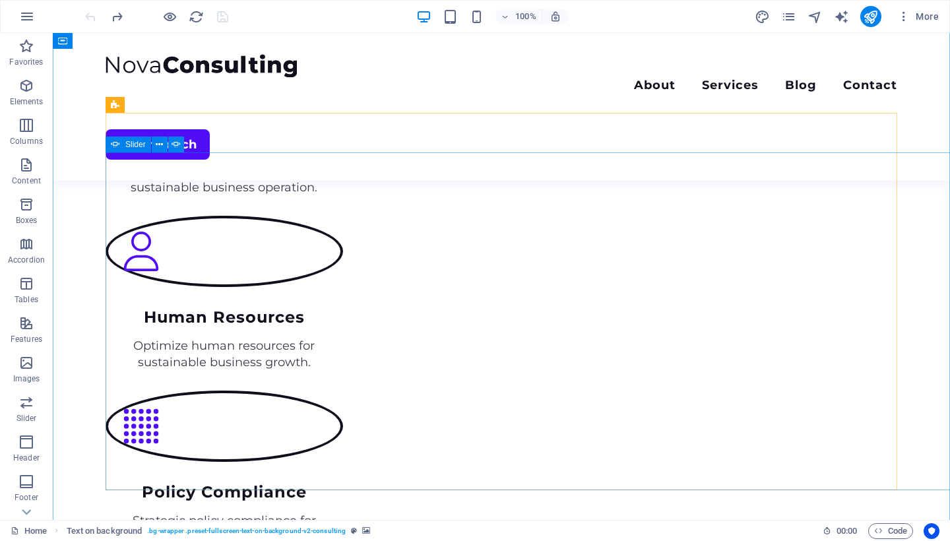
scroll to position [1713, 0]
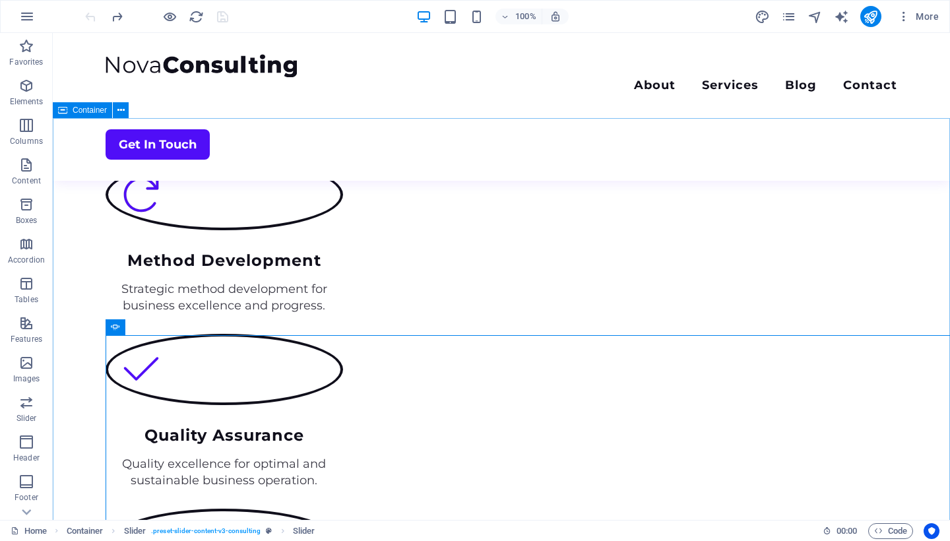
scroll to position [1370, 0]
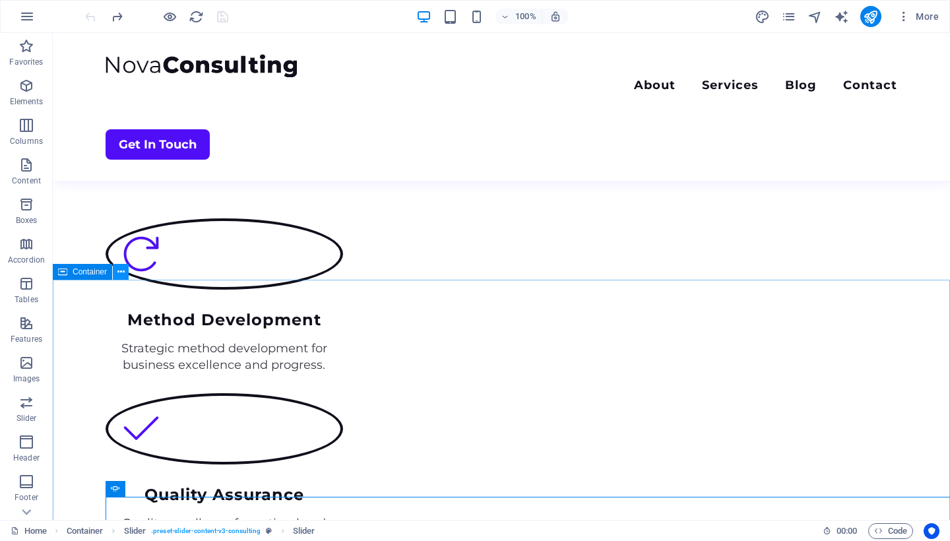
click at [121, 275] on icon at bounding box center [120, 272] width 7 height 14
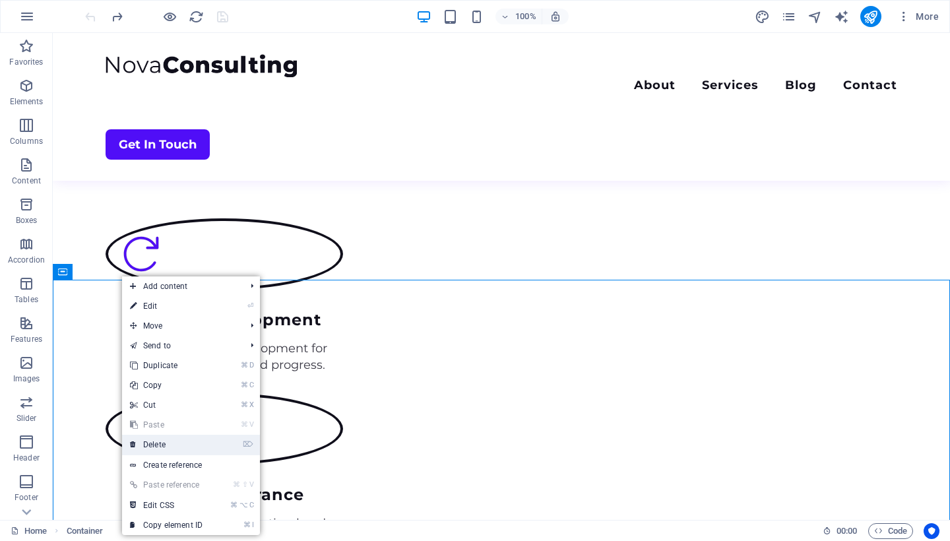
click at [169, 439] on link "⌦ Delete" at bounding box center [166, 445] width 88 height 20
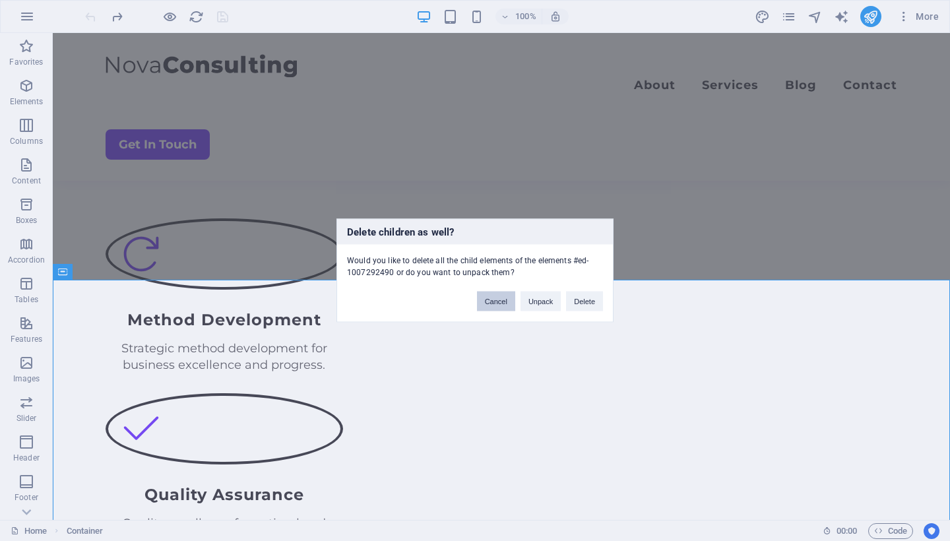
click at [501, 300] on button "Cancel" at bounding box center [496, 302] width 38 height 20
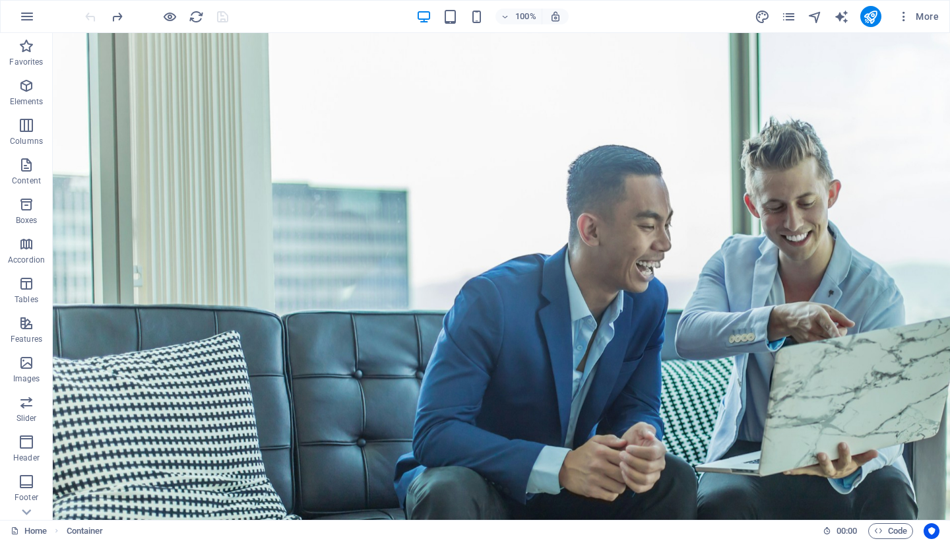
scroll to position [0, 0]
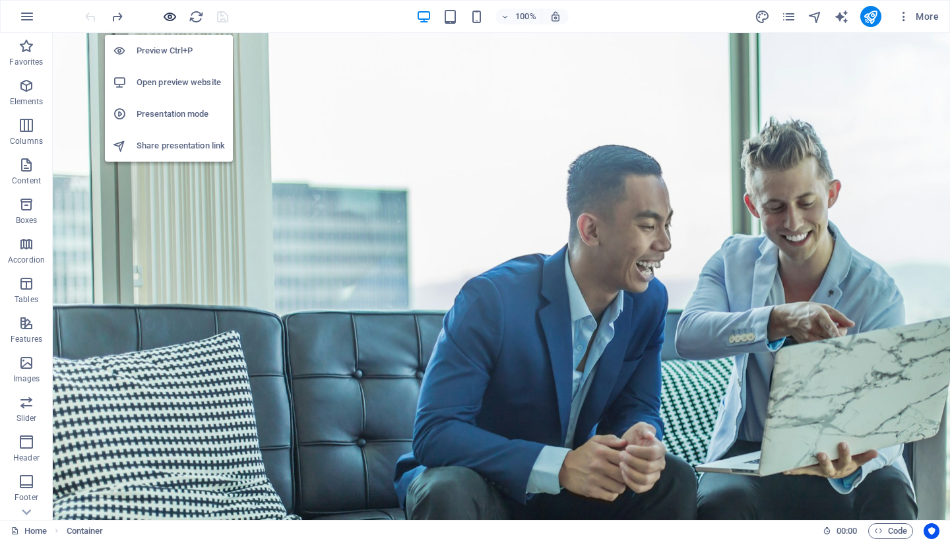
click at [168, 14] on icon "button" at bounding box center [169, 16] width 15 height 15
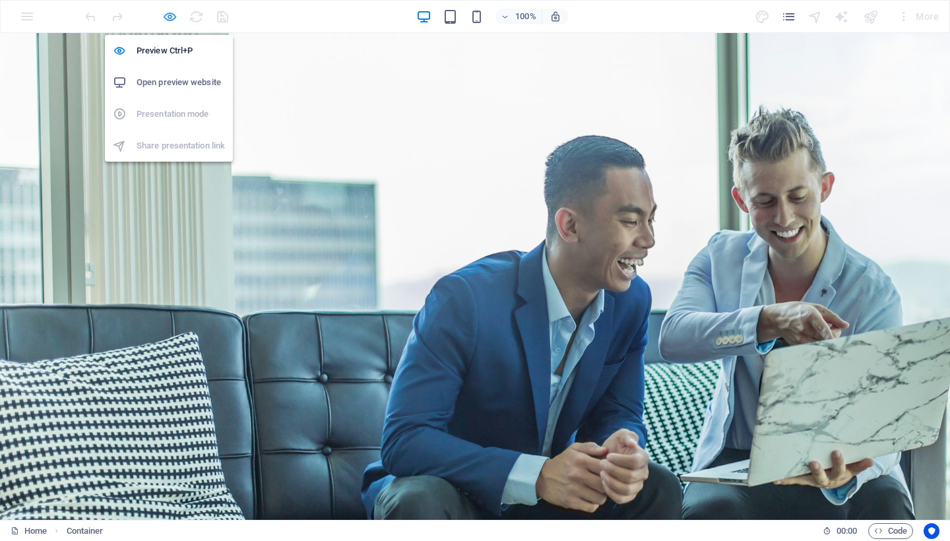
scroll to position [1703, 0]
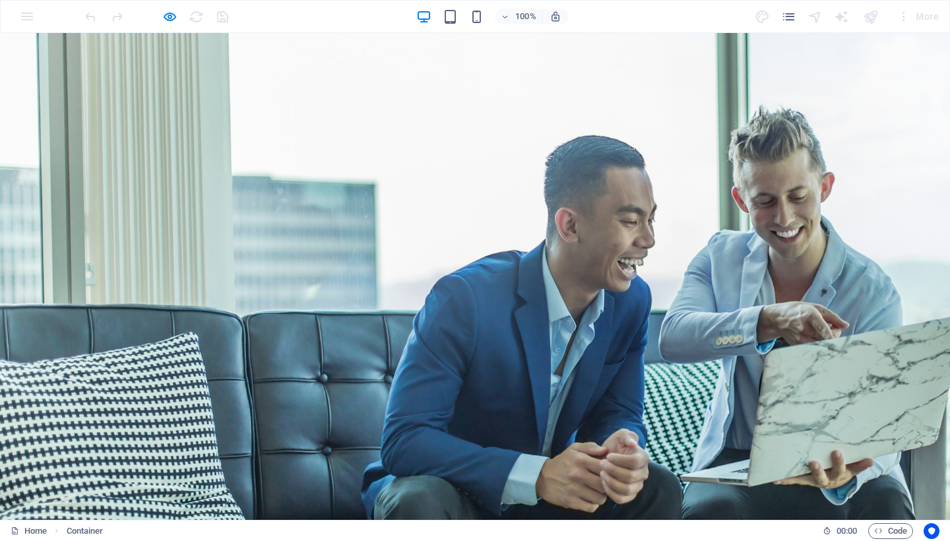
scroll to position [0, 0]
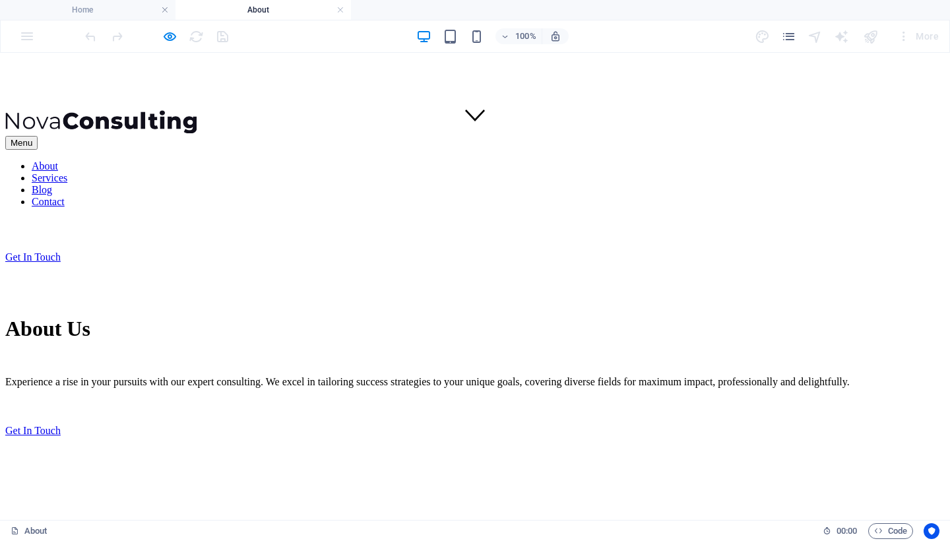
scroll to position [336, 0]
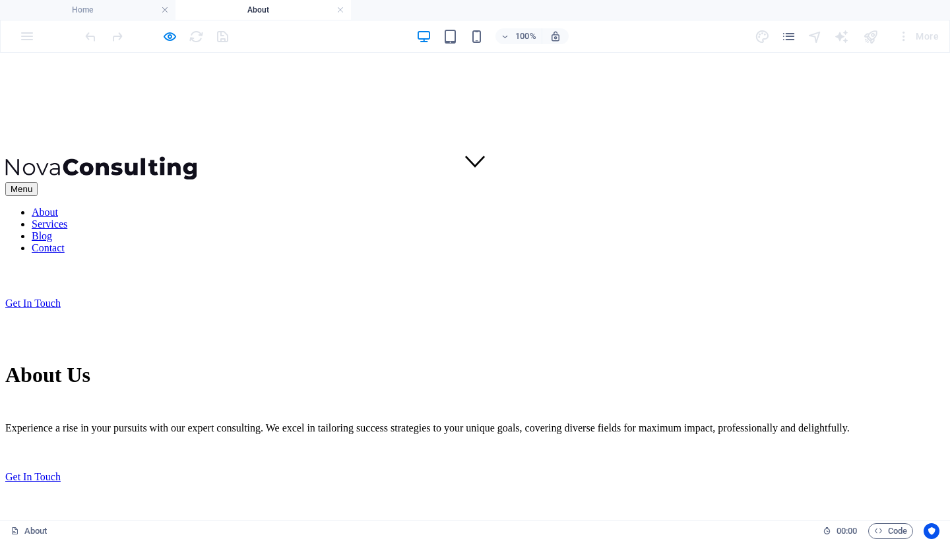
click at [564, 206] on nav "About Services Blog Contact" at bounding box center [474, 229] width 939 height 47
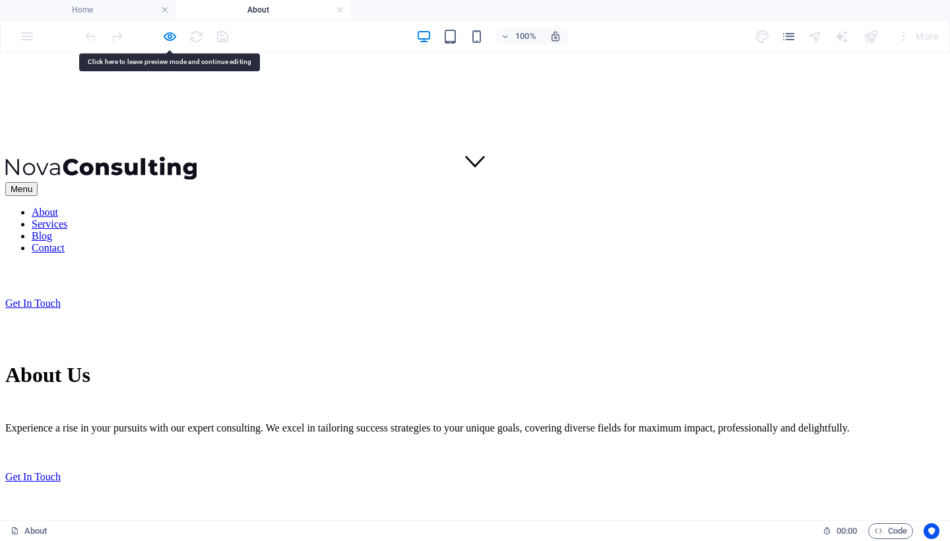
click at [551, 206] on nav "About Services Blog Contact" at bounding box center [474, 229] width 939 height 47
click at [557, 206] on nav "About Services Blog Contact" at bounding box center [474, 229] width 939 height 47
click at [183, 106] on h6 "Open preview website" at bounding box center [181, 102] width 88 height 16
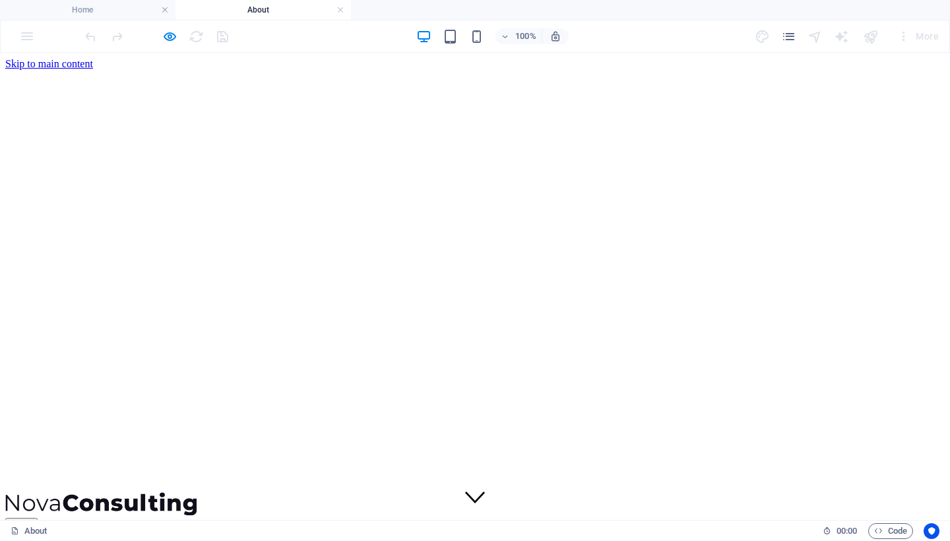
scroll to position [0, 0]
click at [169, 35] on icon "button" at bounding box center [169, 36] width 15 height 15
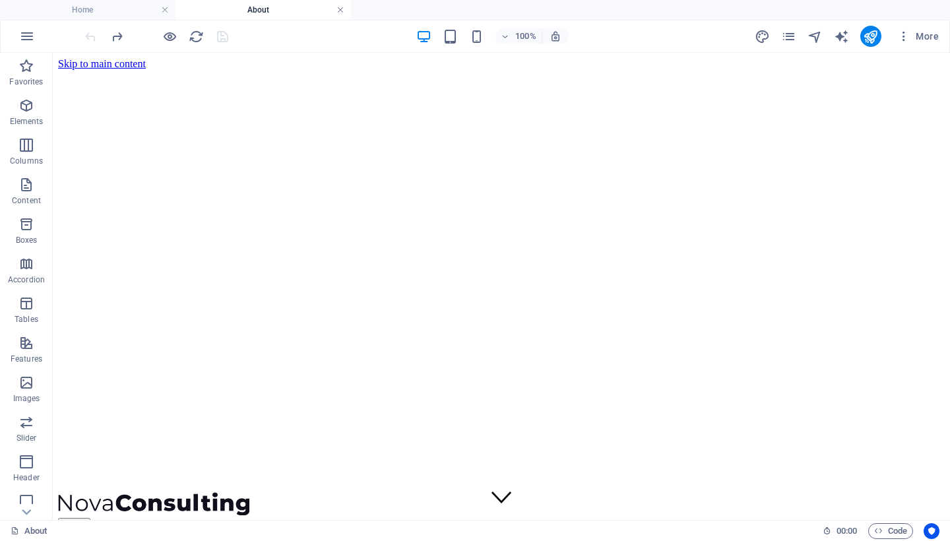
click at [339, 5] on link at bounding box center [340, 10] width 8 height 13
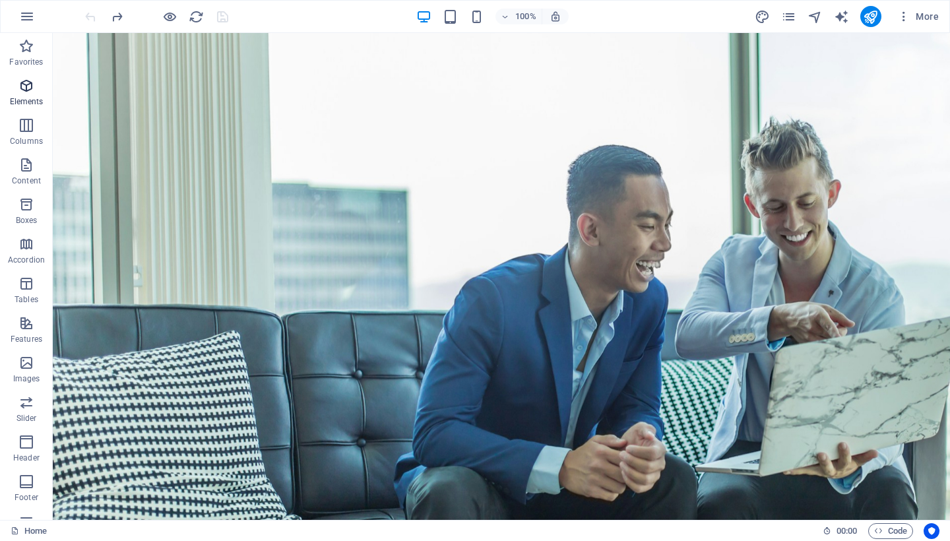
click at [34, 84] on icon "button" at bounding box center [26, 86] width 16 height 16
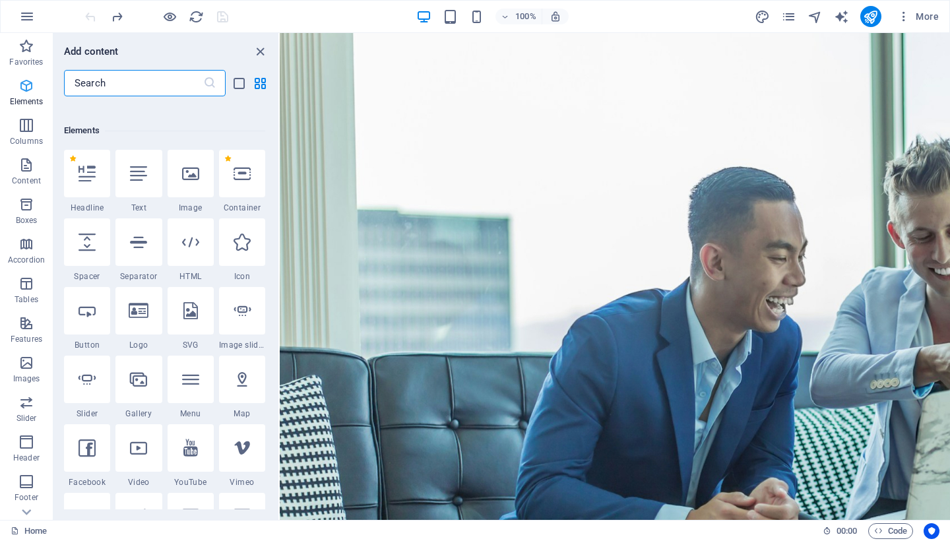
scroll to position [140, 0]
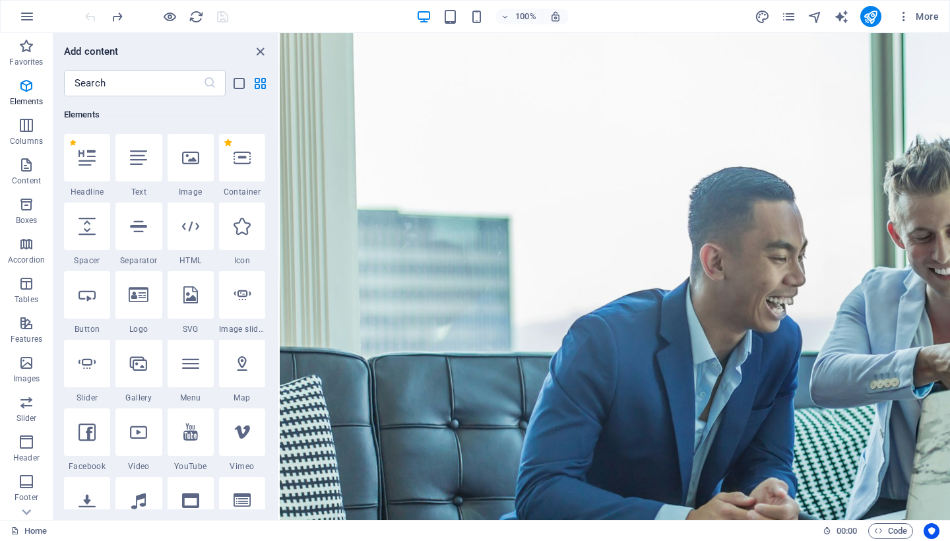
click at [228, 144] on label "1 Star" at bounding box center [227, 142] width 7 height 7
click at [224, 152] on input "1 Star" at bounding box center [224, 152] width 1 height 1
radio input "false"
click at [228, 144] on label "1 Star" at bounding box center [227, 142] width 7 height 7
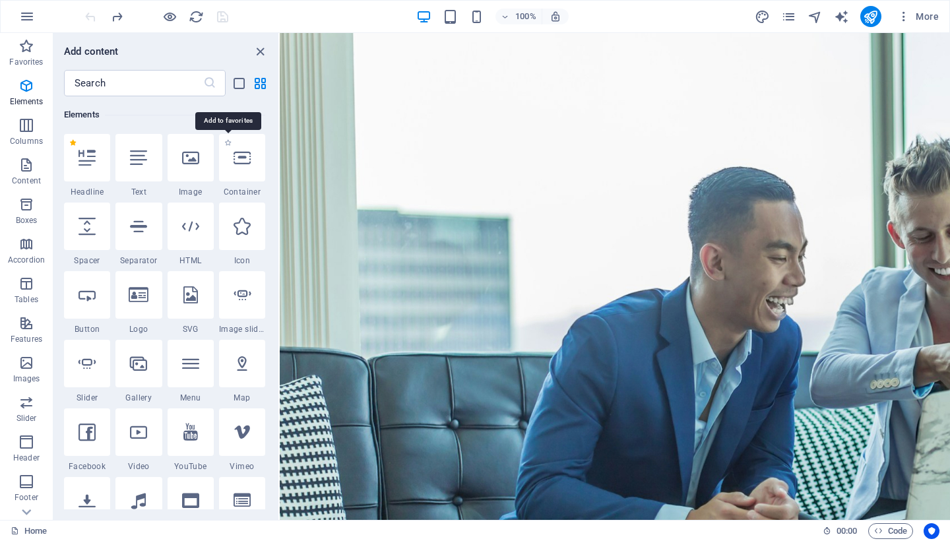
click at [224, 152] on input "1 Star" at bounding box center [224, 152] width 1 height 1
radio input "true"
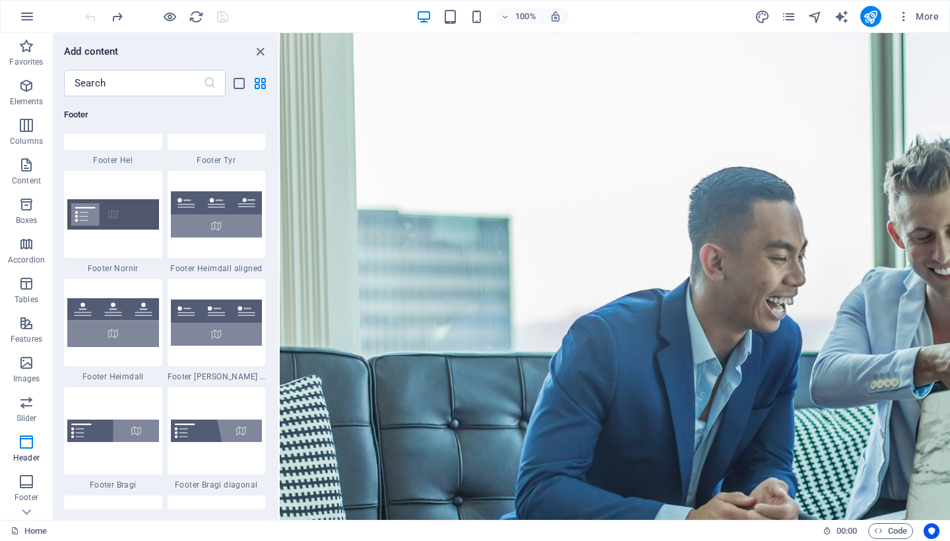
scroll to position [8822, 0]
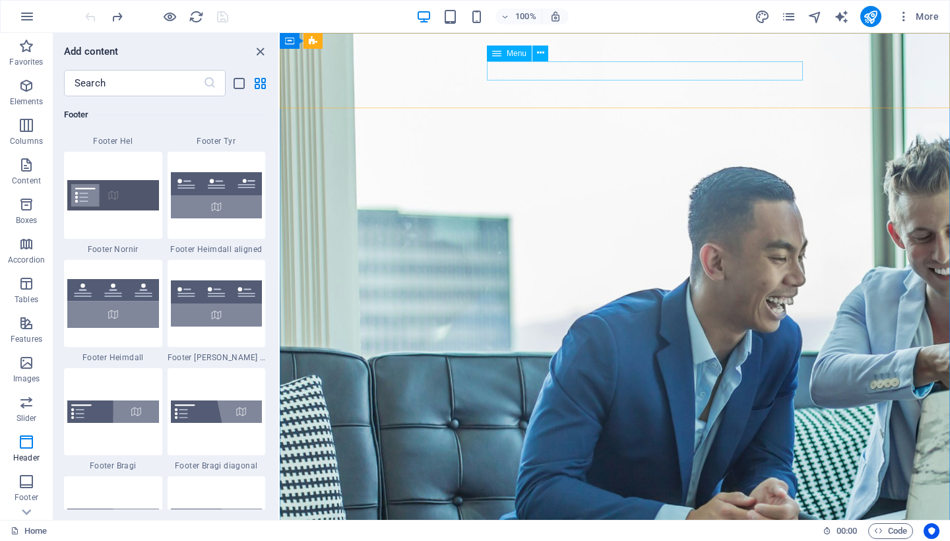
click at [541, 59] on icon at bounding box center [540, 53] width 7 height 14
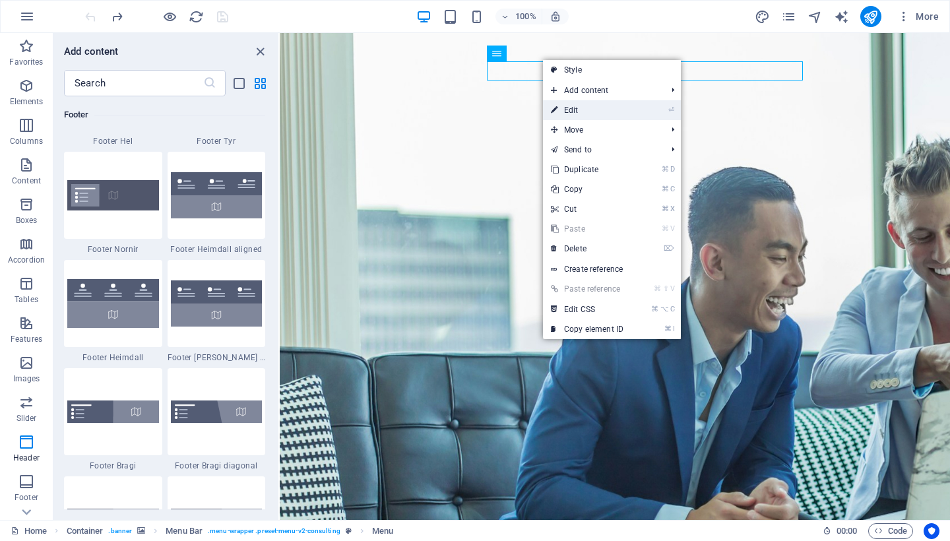
click at [567, 106] on link "⏎ Edit" at bounding box center [587, 110] width 88 height 20
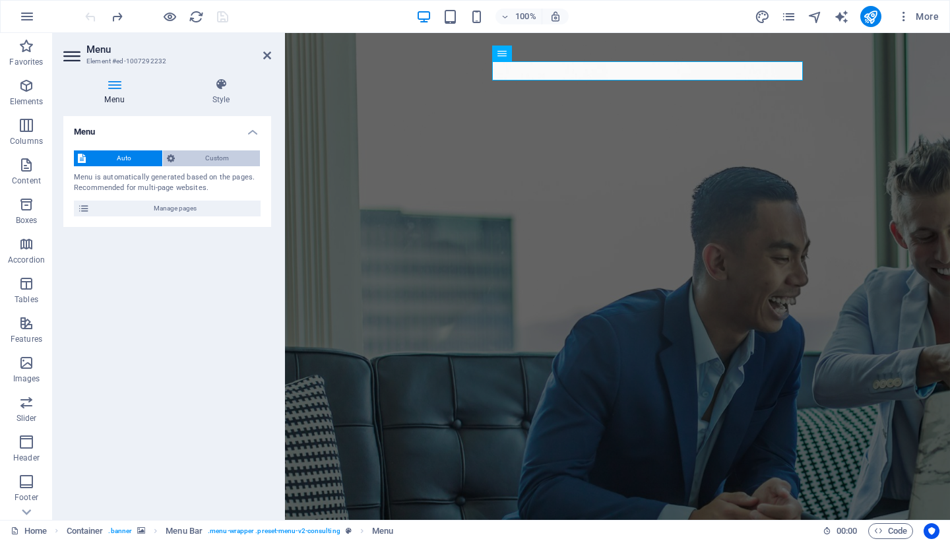
click at [226, 159] on span "Custom" at bounding box center [218, 158] width 78 height 16
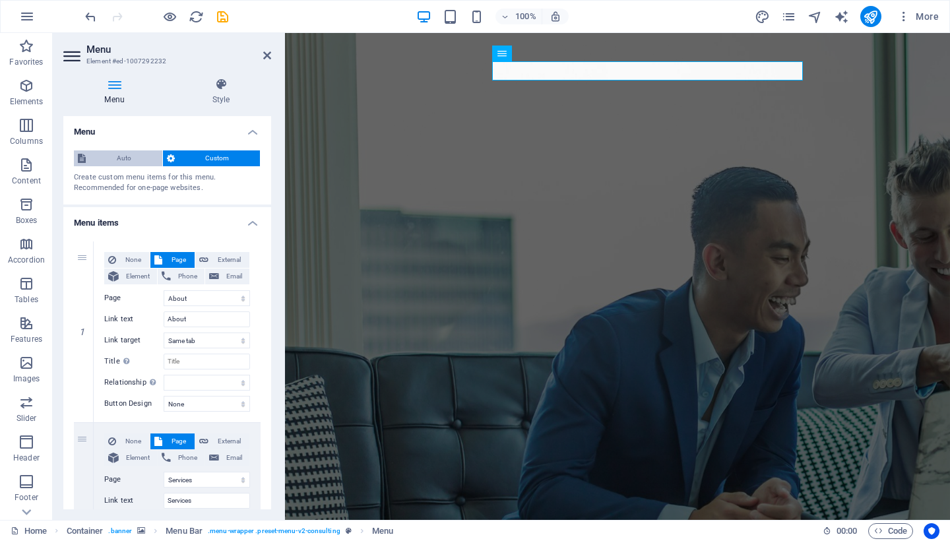
click at [137, 158] on span "Auto" at bounding box center [124, 158] width 69 height 16
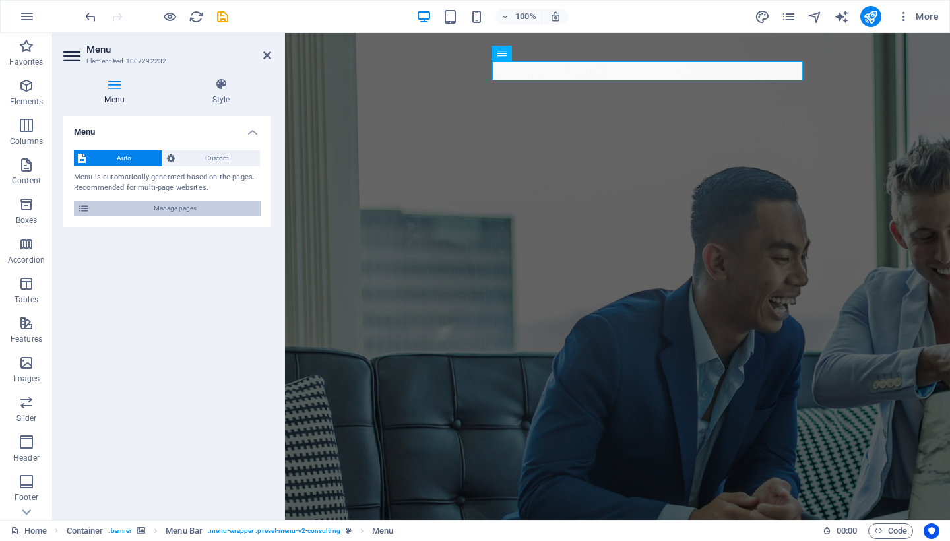
click at [150, 208] on span "Manage pages" at bounding box center [175, 208] width 163 height 16
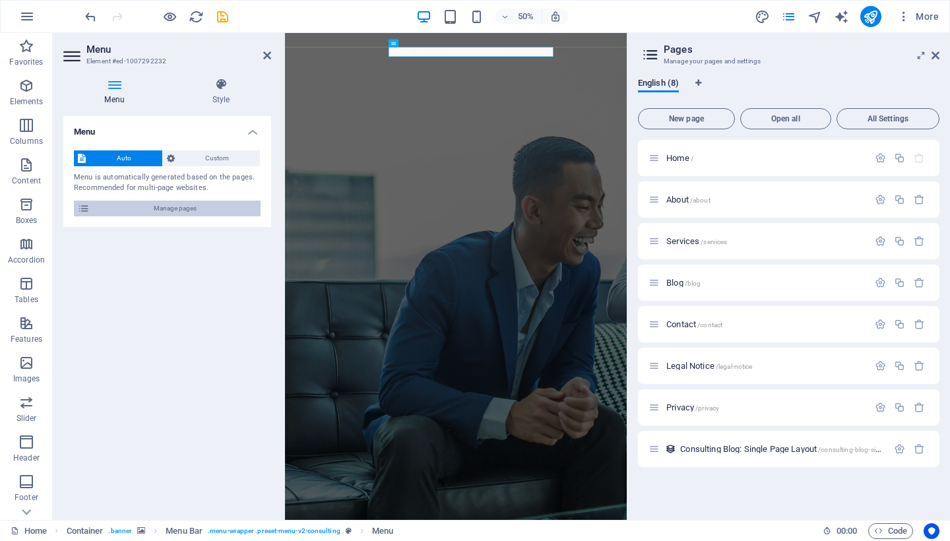
click at [150, 208] on span "Manage pages" at bounding box center [175, 208] width 163 height 16
click at [206, 152] on span "Custom" at bounding box center [218, 158] width 78 height 16
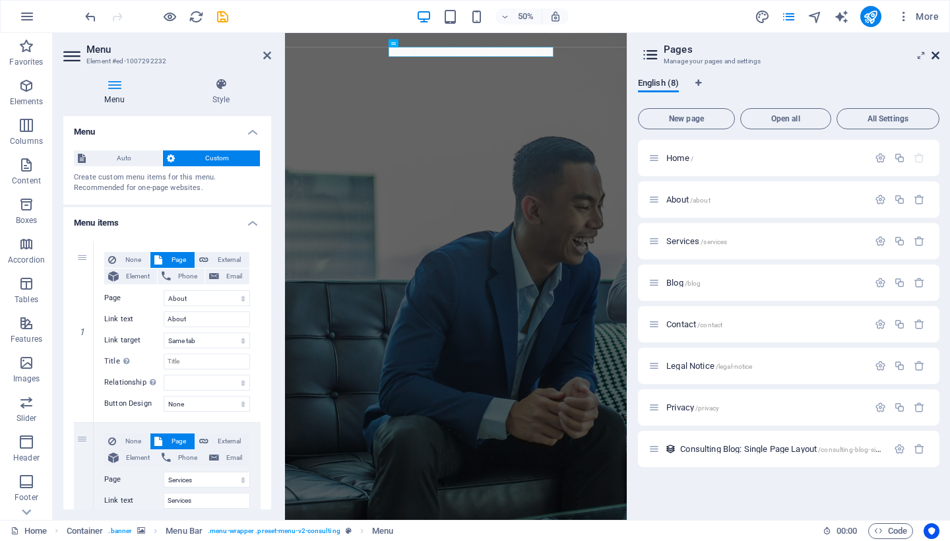
click at [933, 55] on icon at bounding box center [935, 55] width 8 height 11
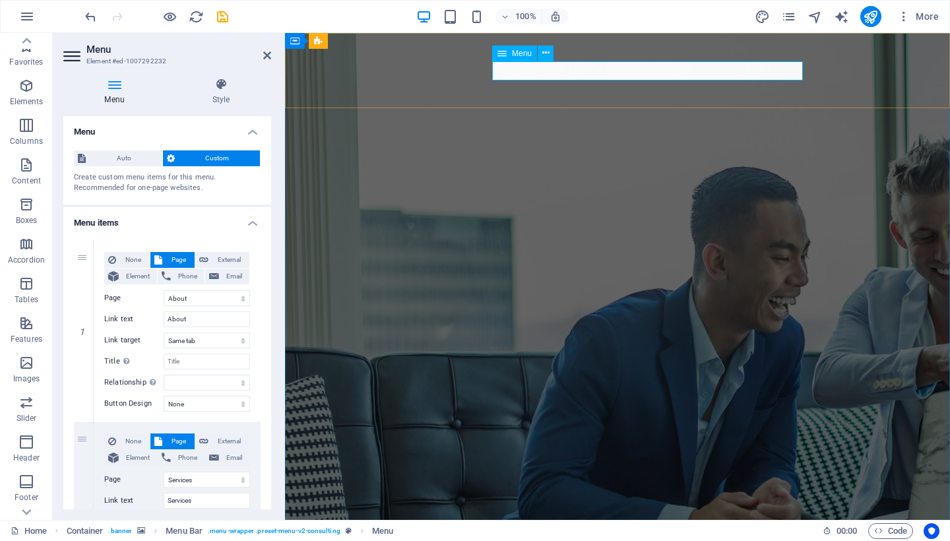
scroll to position [0, 0]
click at [547, 51] on icon at bounding box center [545, 53] width 7 height 14
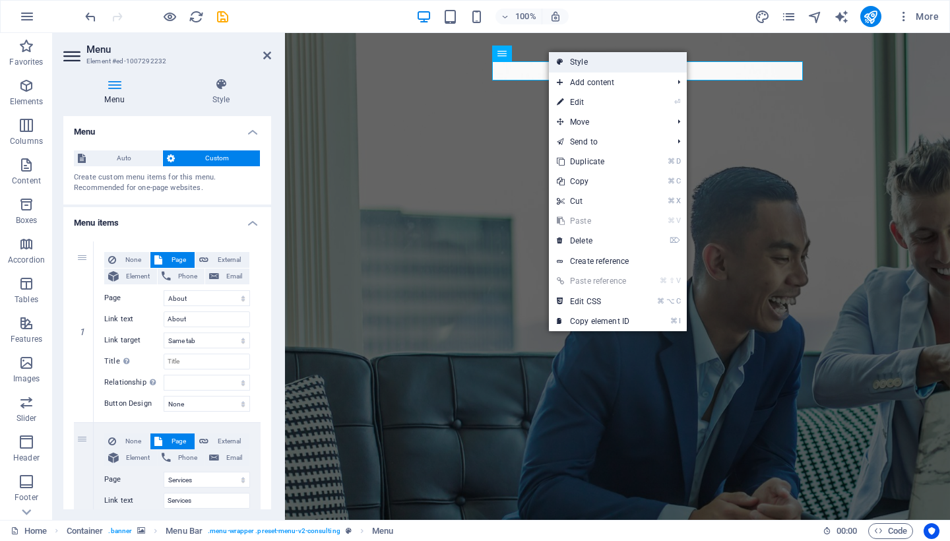
click at [610, 62] on link "Style" at bounding box center [618, 62] width 138 height 20
select select "rem"
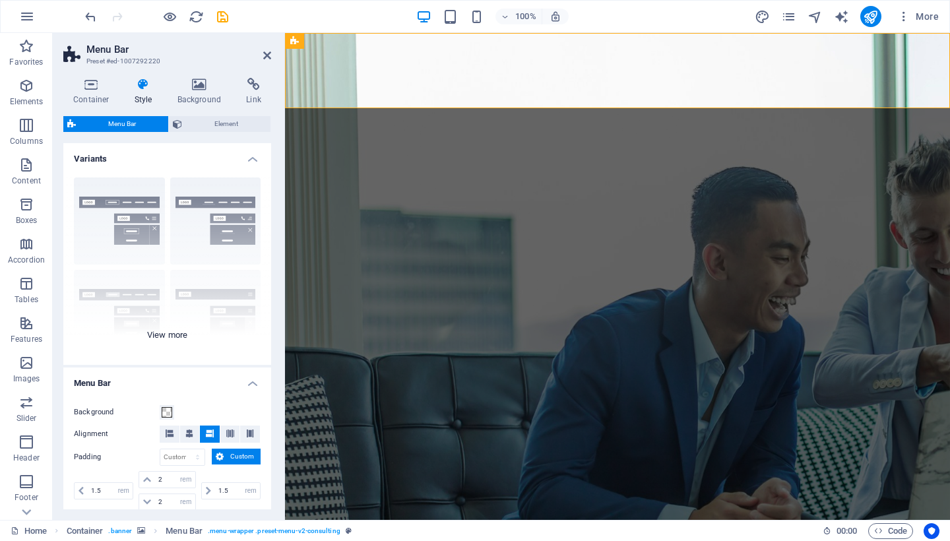
click at [166, 336] on div "Border Centered Default Fixed Loki Trigger Wide XXL" at bounding box center [167, 266] width 208 height 198
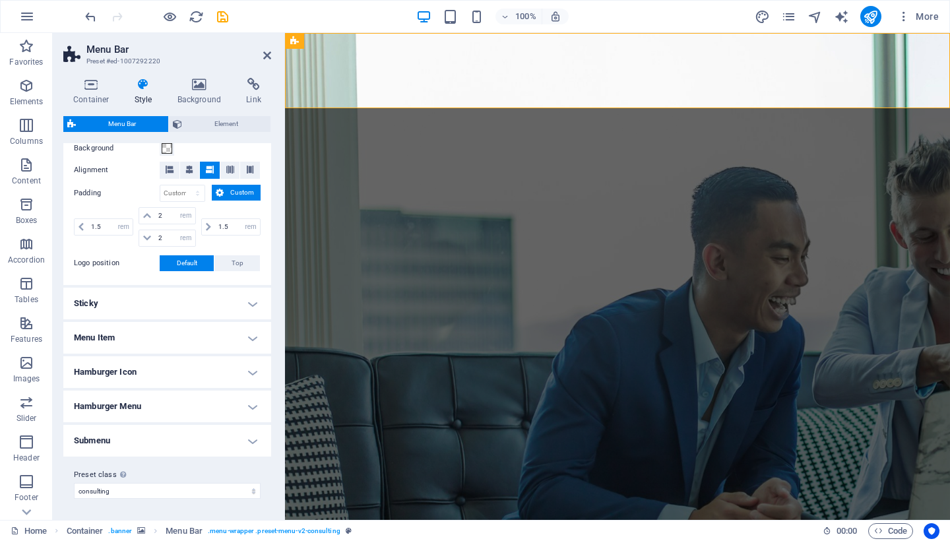
scroll to position [450, 0]
click at [163, 303] on h4 "Sticky" at bounding box center [167, 304] width 208 height 32
click at [0, 0] on div "Settings for the sticky menu bar when scrolling. Sticky Position Affects the sc…" at bounding box center [0, 0] width 0 height 0
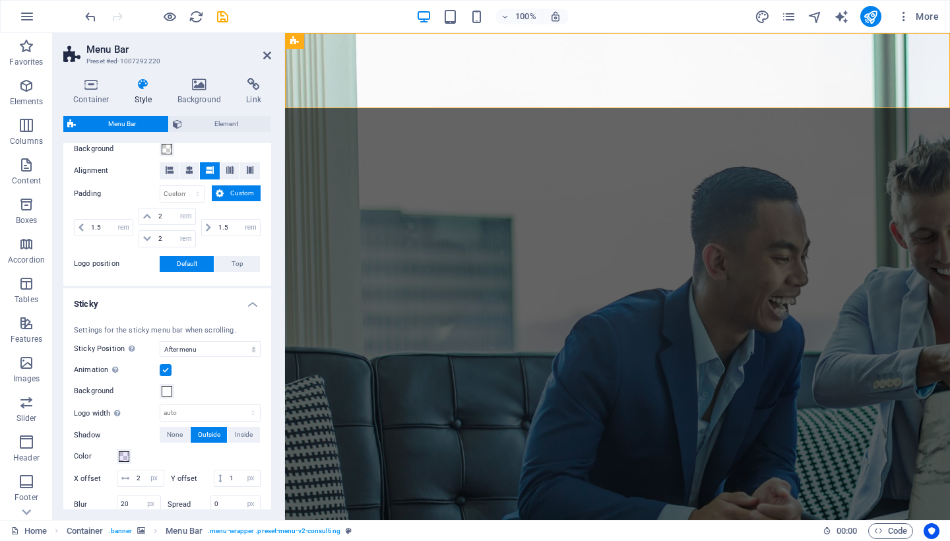
click at [246, 303] on h4 "Sticky" at bounding box center [167, 300] width 208 height 24
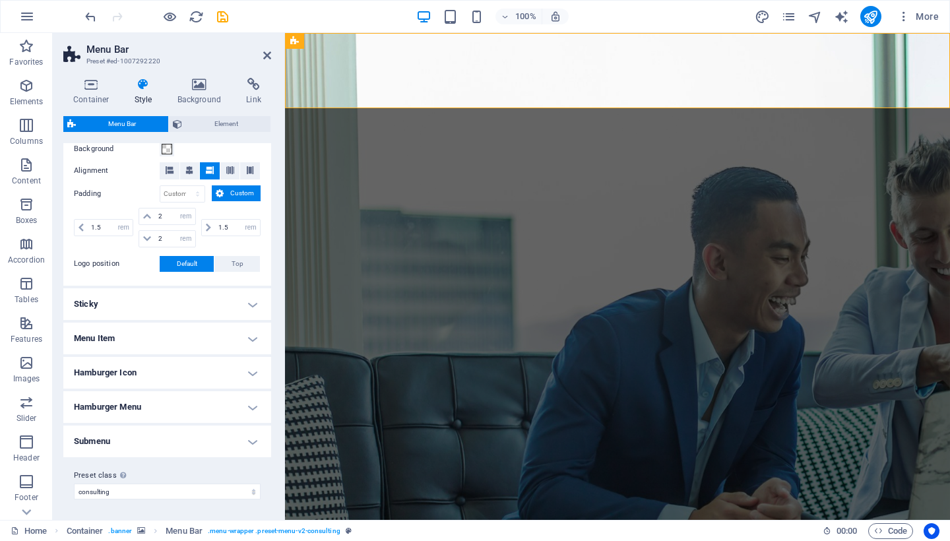
click at [236, 412] on h4 "Hamburger Menu" at bounding box center [167, 407] width 208 height 32
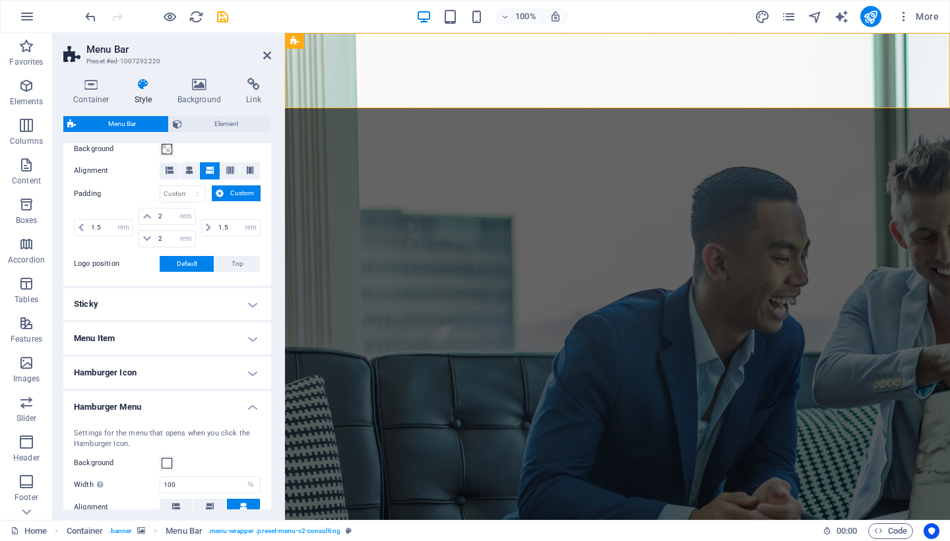
click at [236, 411] on h4 "Hamburger Menu" at bounding box center [167, 403] width 208 height 24
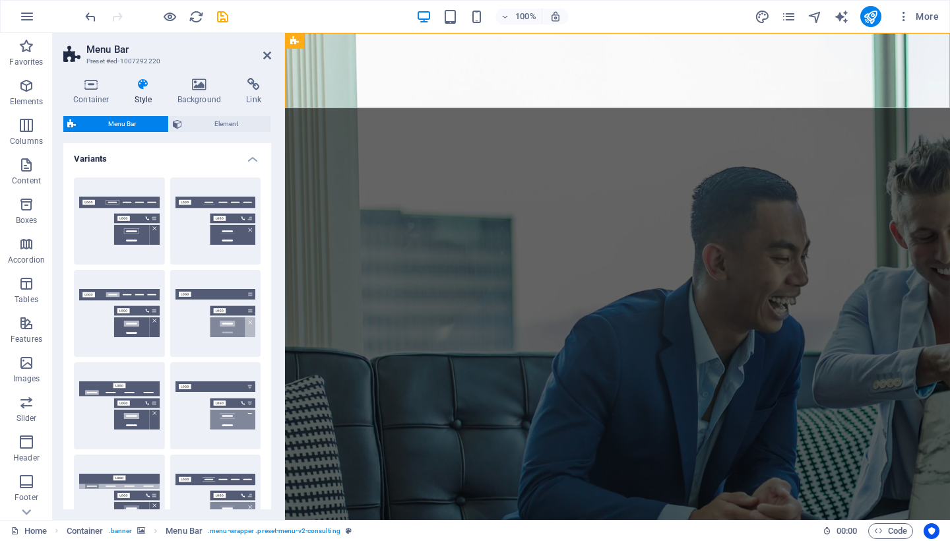
scroll to position [0, 0]
click at [268, 57] on icon at bounding box center [267, 55] width 8 height 11
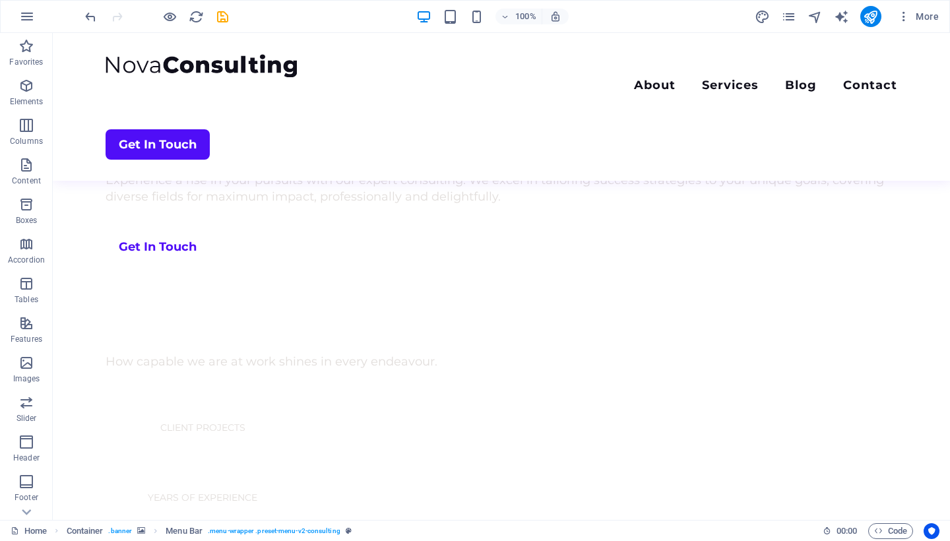
scroll to position [228, 0]
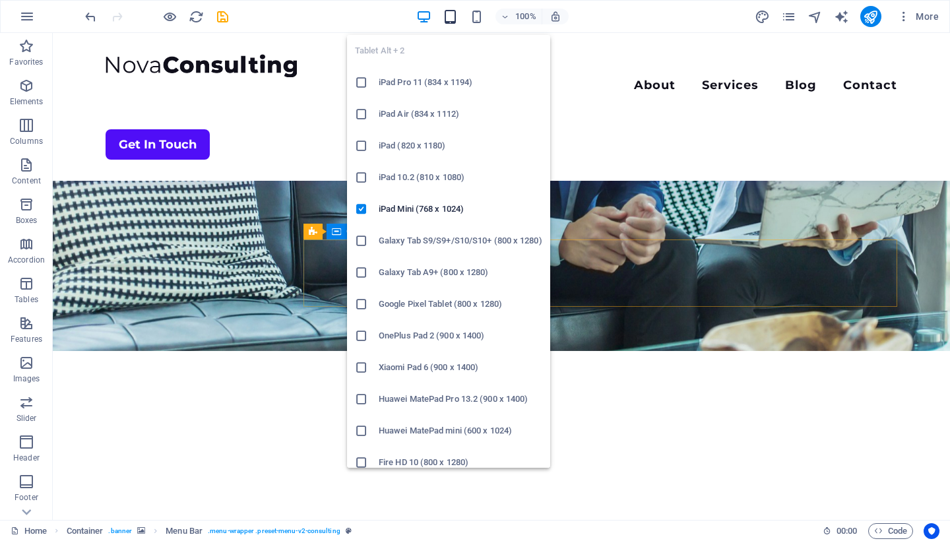
click at [449, 17] on icon "button" at bounding box center [450, 16] width 15 height 15
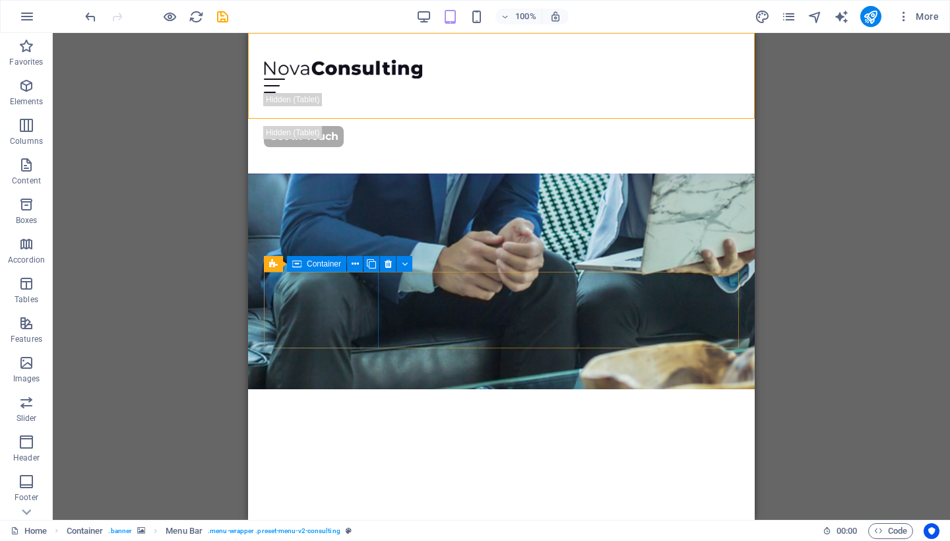
click at [826, 155] on div "Drag here to replace the existing content. Press “Ctrl” if you want to create a…" at bounding box center [501, 276] width 897 height 487
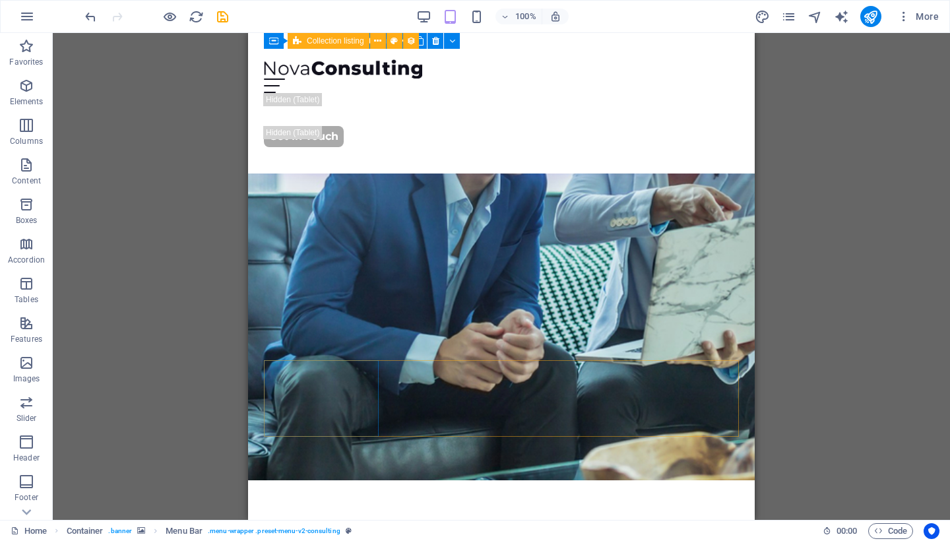
scroll to position [134, 0]
